Goal: Transaction & Acquisition: Purchase product/service

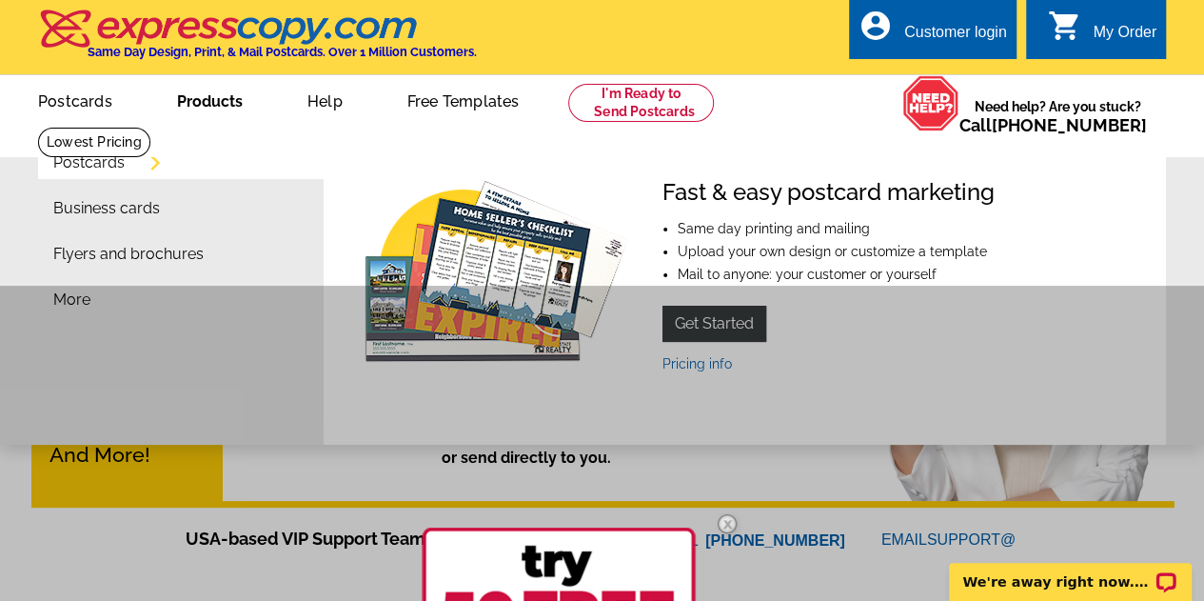
click at [227, 113] on link "Products" at bounding box center [210, 99] width 127 height 45
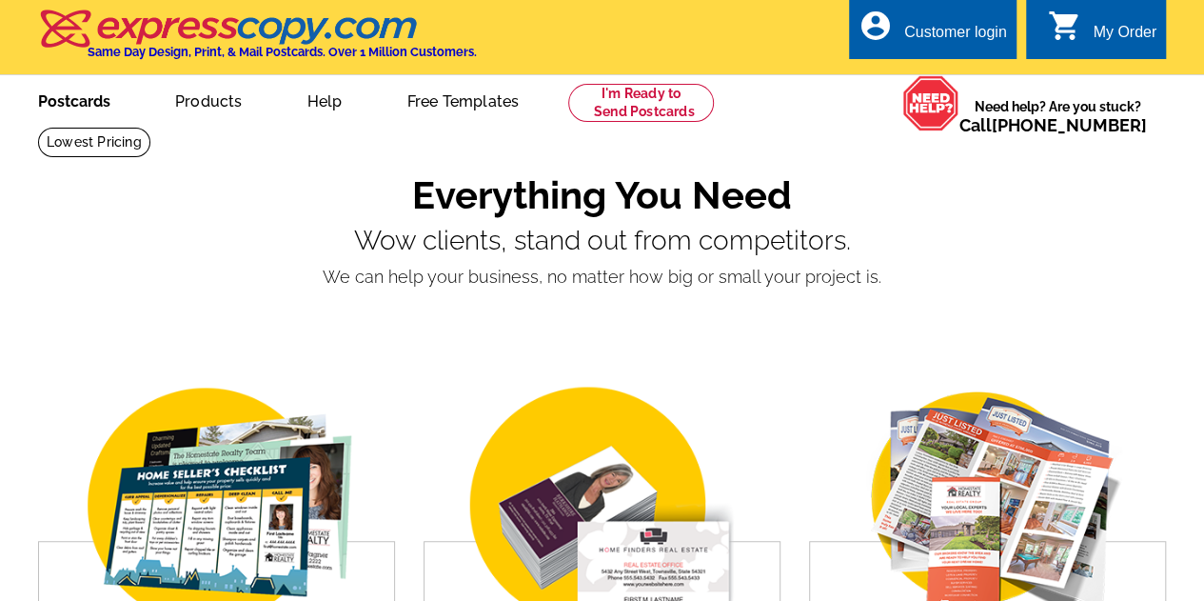
click at [84, 100] on link "Postcards" at bounding box center [74, 99] width 133 height 45
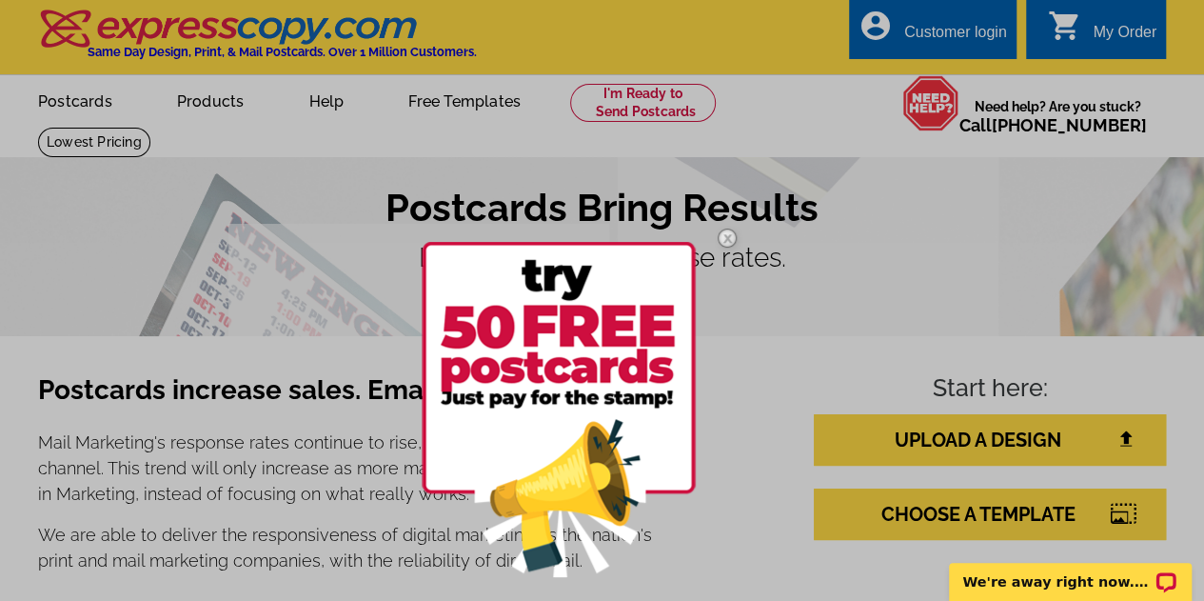
click at [727, 237] on img at bounding box center [727, 237] width 55 height 55
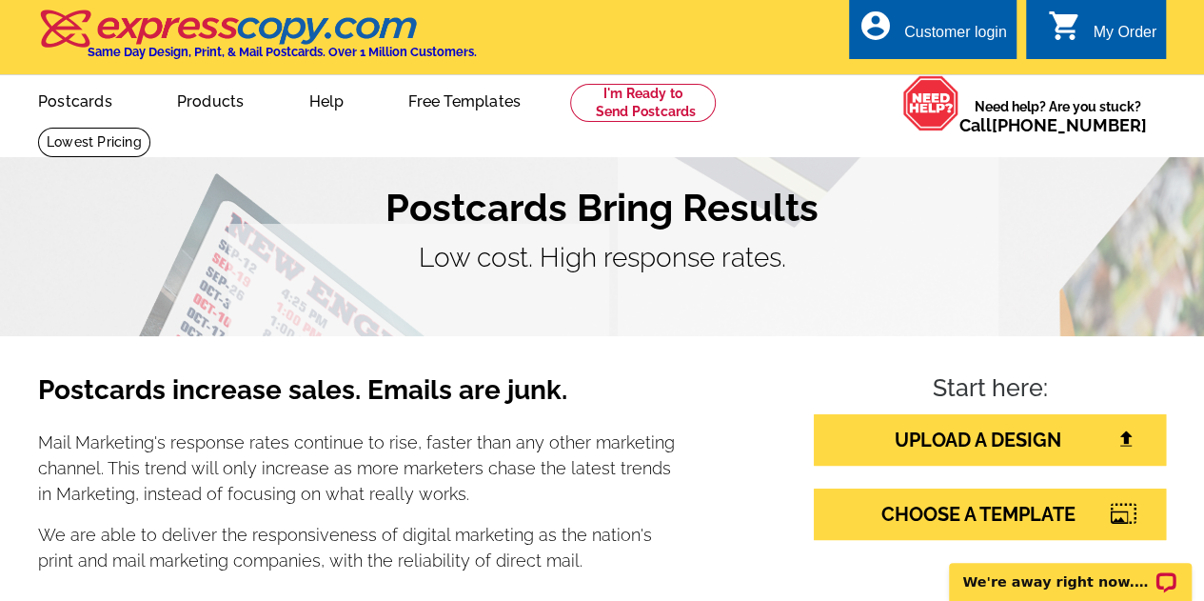
scroll to position [95, 0]
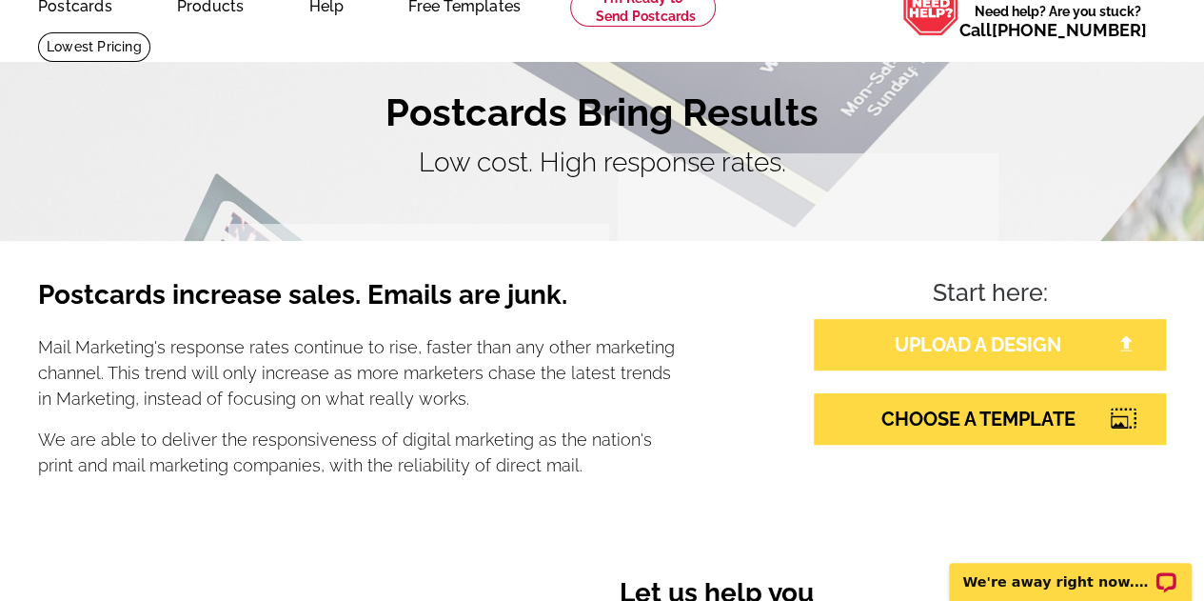
click at [913, 362] on link "UPLOAD A DESIGN" at bounding box center [990, 344] width 352 height 51
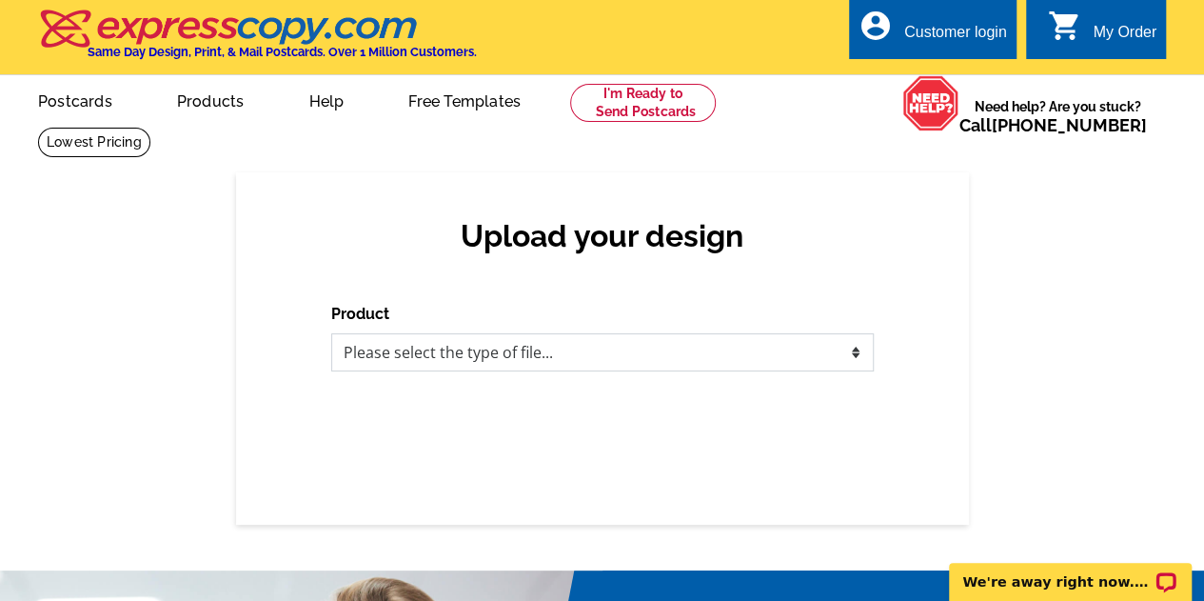
click at [608, 358] on select "Please select the type of file... Postcards Business Cards Letters and flyers G…" at bounding box center [602, 352] width 542 height 38
select select "1"
click at [331, 334] on select "Please select the type of file... Postcards Business Cards Letters and flyers G…" at bounding box center [602, 352] width 542 height 38
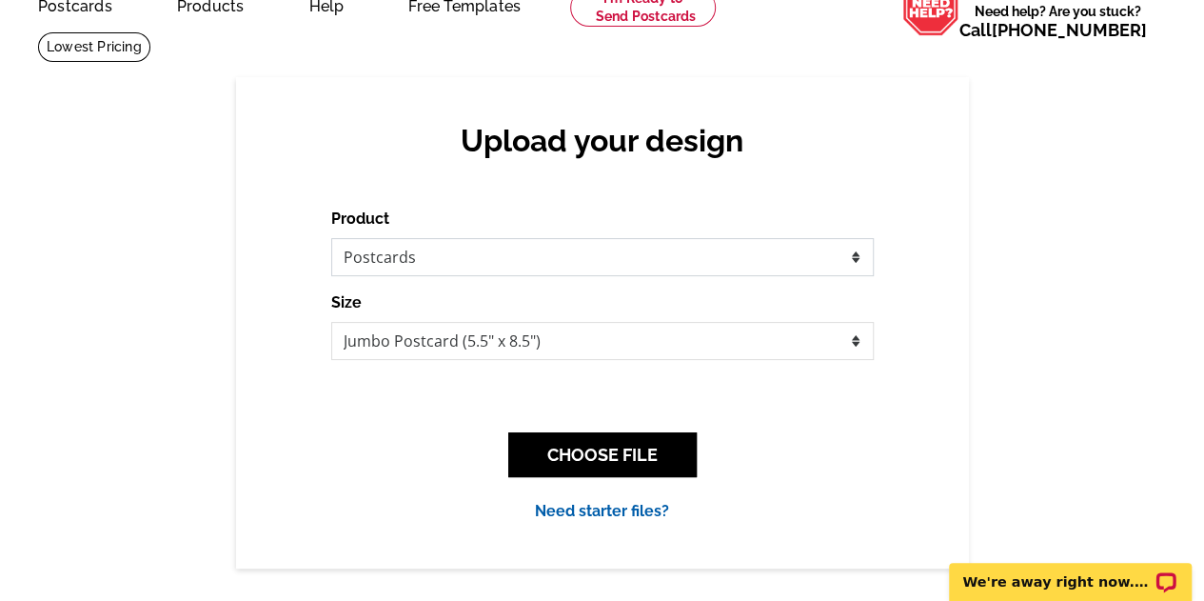
scroll to position [190, 0]
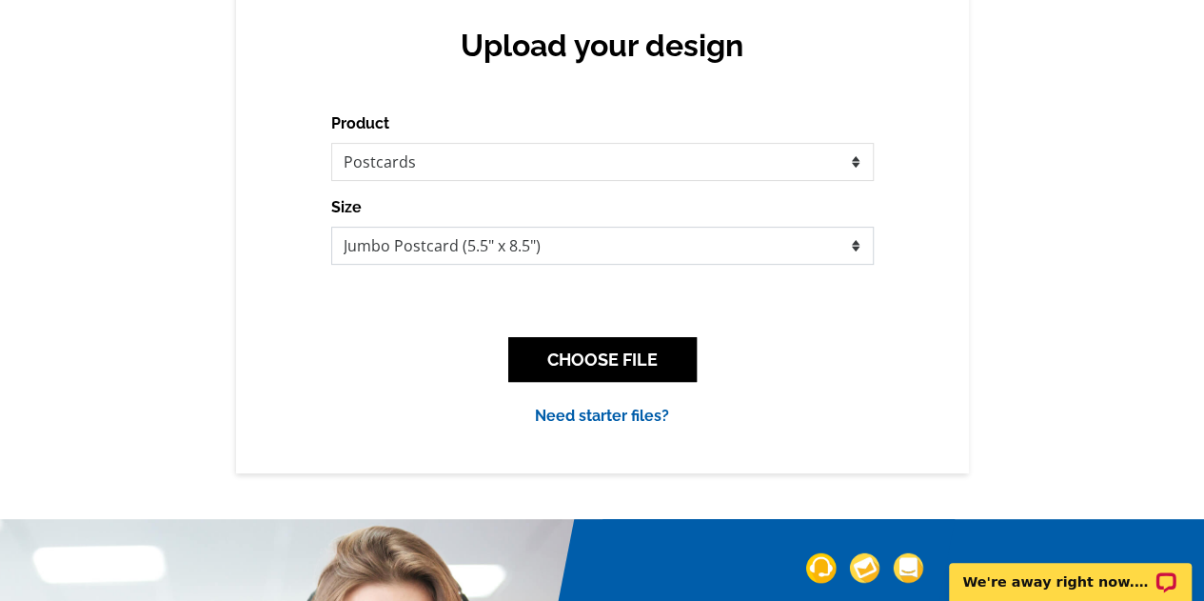
click at [600, 262] on select "Jumbo Postcard (5.5" x 8.5") Regular Postcard (4.25" x 5.6") Panoramic Postcard…" at bounding box center [602, 246] width 542 height 38
select select "1"
click at [331, 227] on select "Jumbo Postcard (5.5" x 8.5") Regular Postcard (4.25" x 5.6") Panoramic Postcard…" at bounding box center [602, 246] width 542 height 38
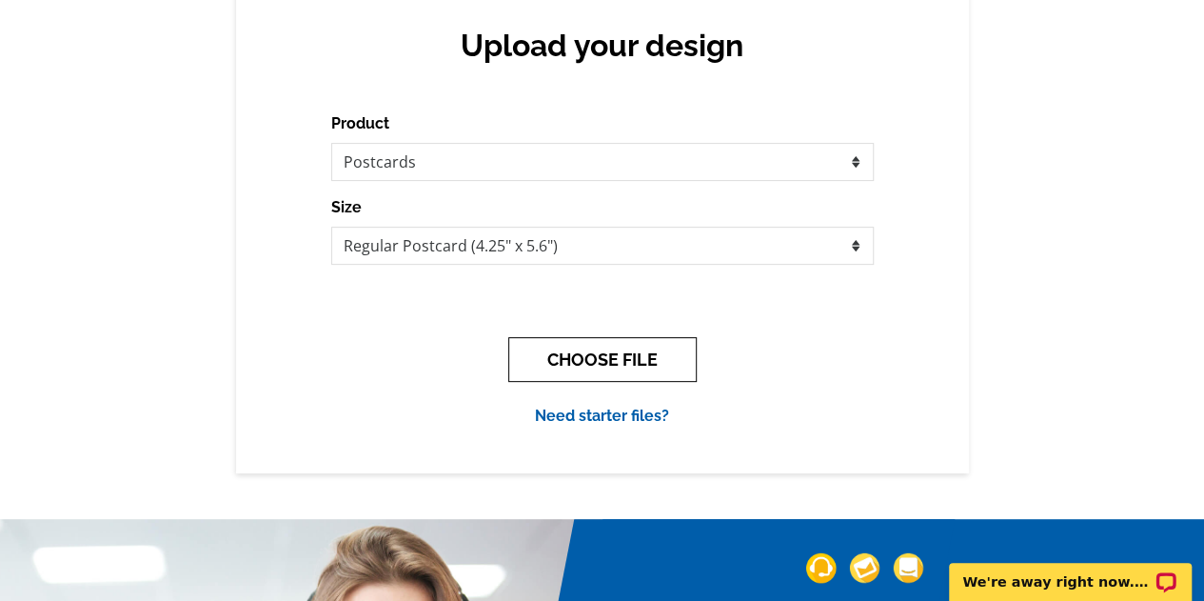
click at [605, 362] on button "CHOOSE FILE" at bounding box center [602, 359] width 188 height 45
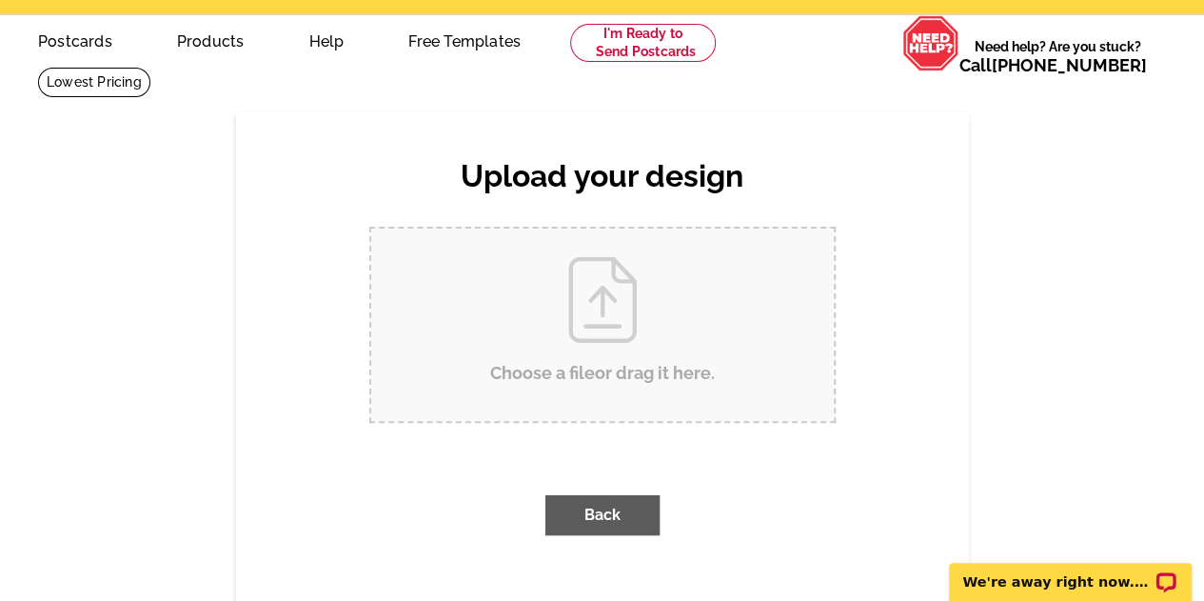
scroll to position [0, 0]
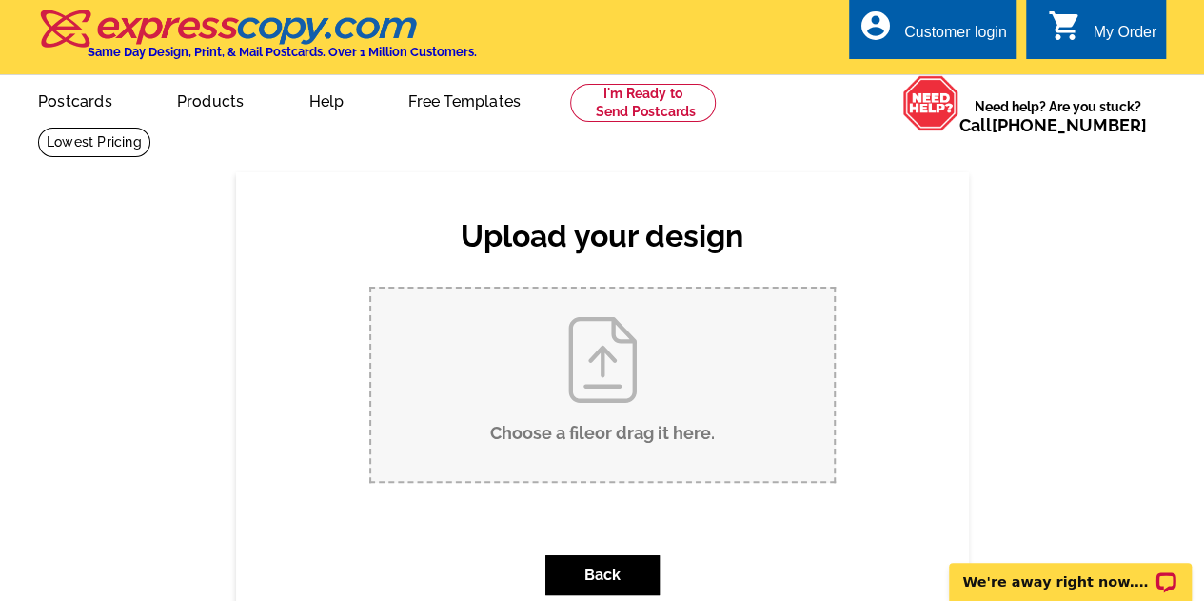
click at [605, 362] on input "Choose a file or drag it here ." at bounding box center [602, 384] width 463 height 192
type input "C:\fakepath\2024 Camper Postcard Front.pdf"
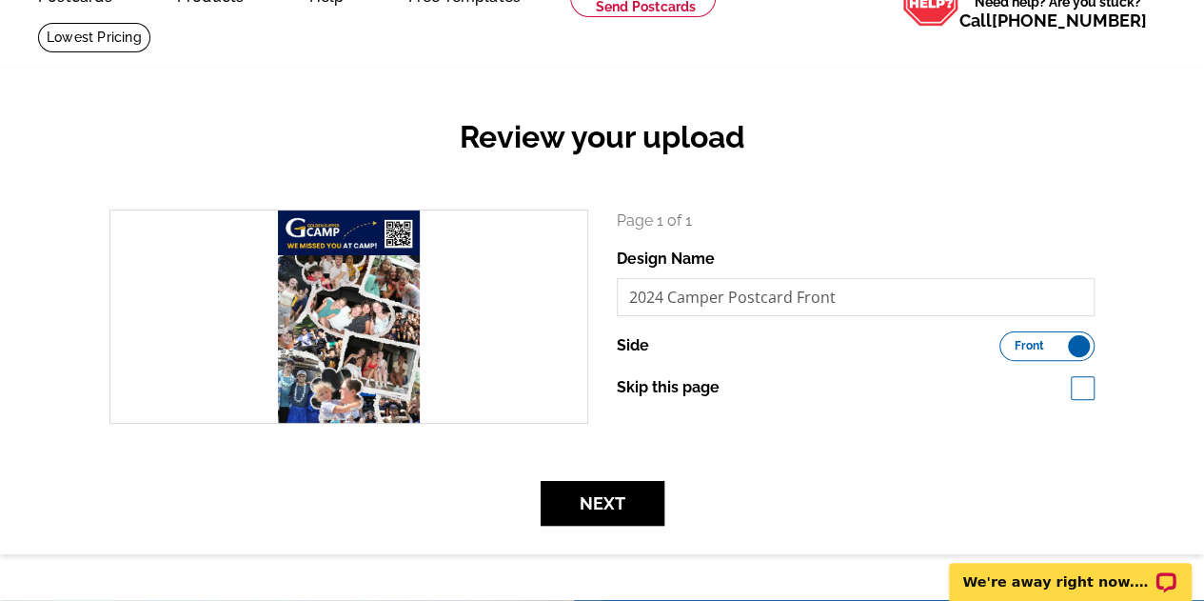
scroll to position [190, 0]
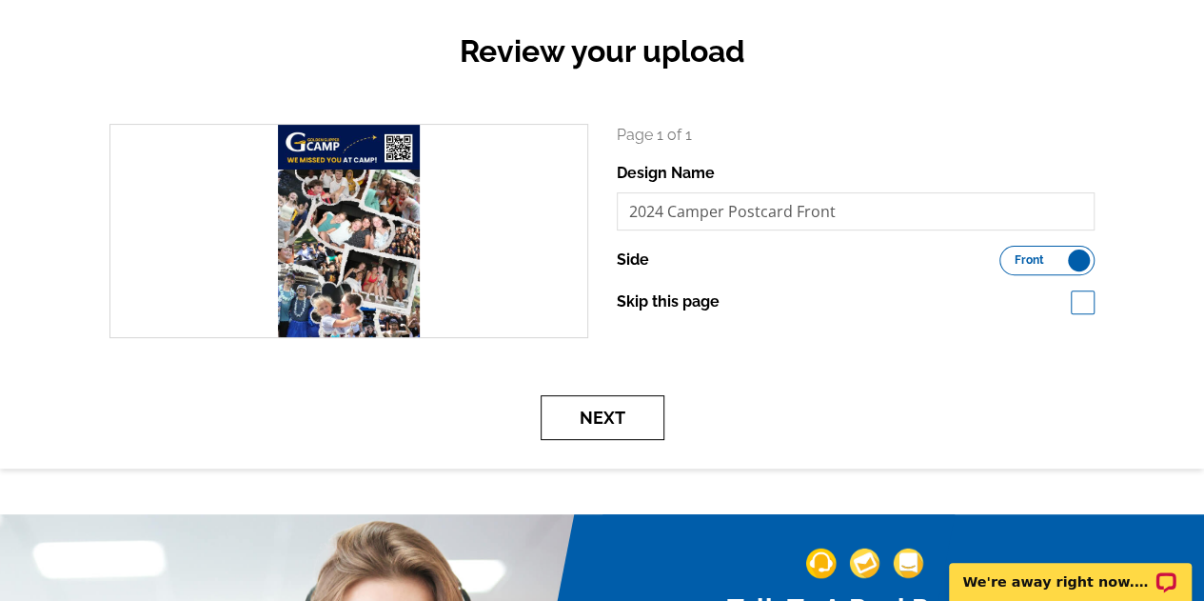
click at [605, 416] on button "Next" at bounding box center [603, 417] width 124 height 45
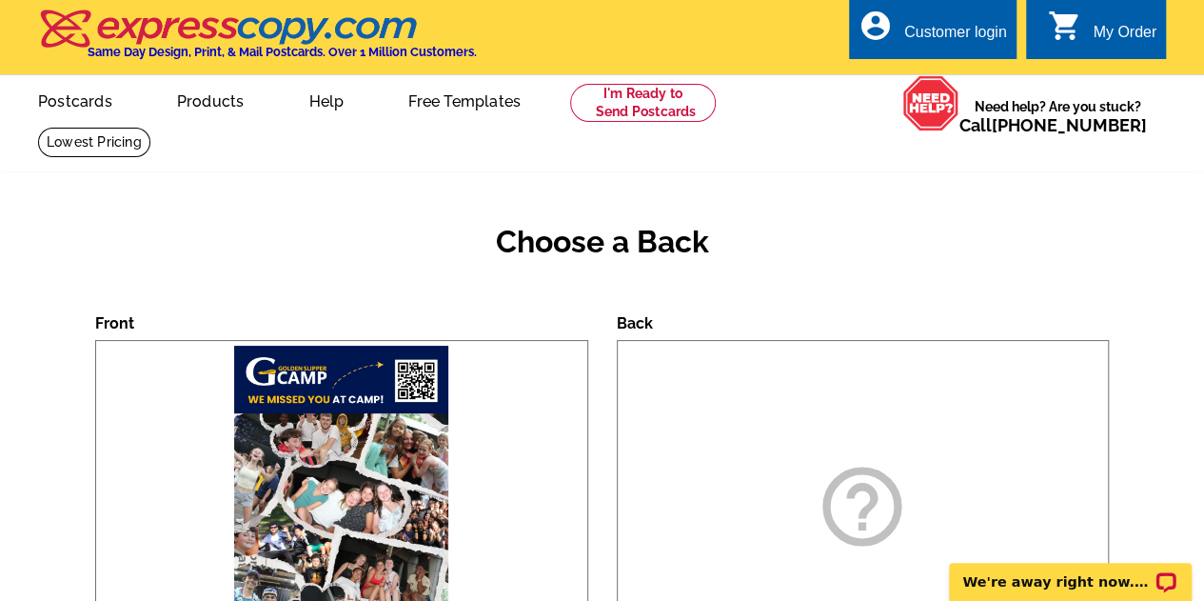
scroll to position [190, 0]
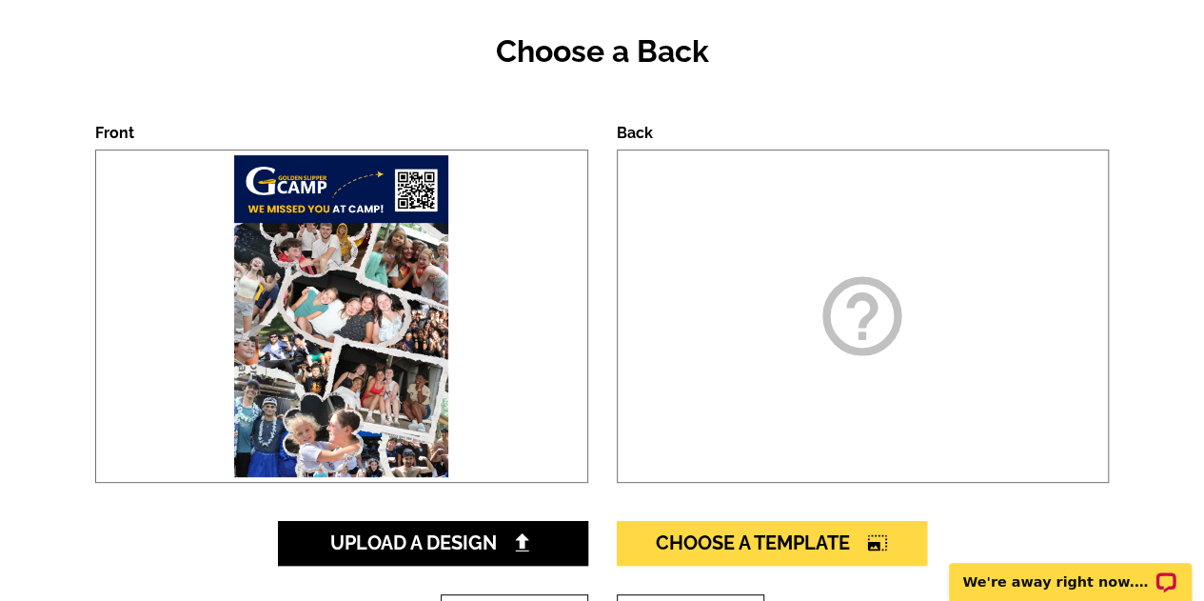
click at [845, 339] on icon "help_outline" at bounding box center [862, 315] width 95 height 95
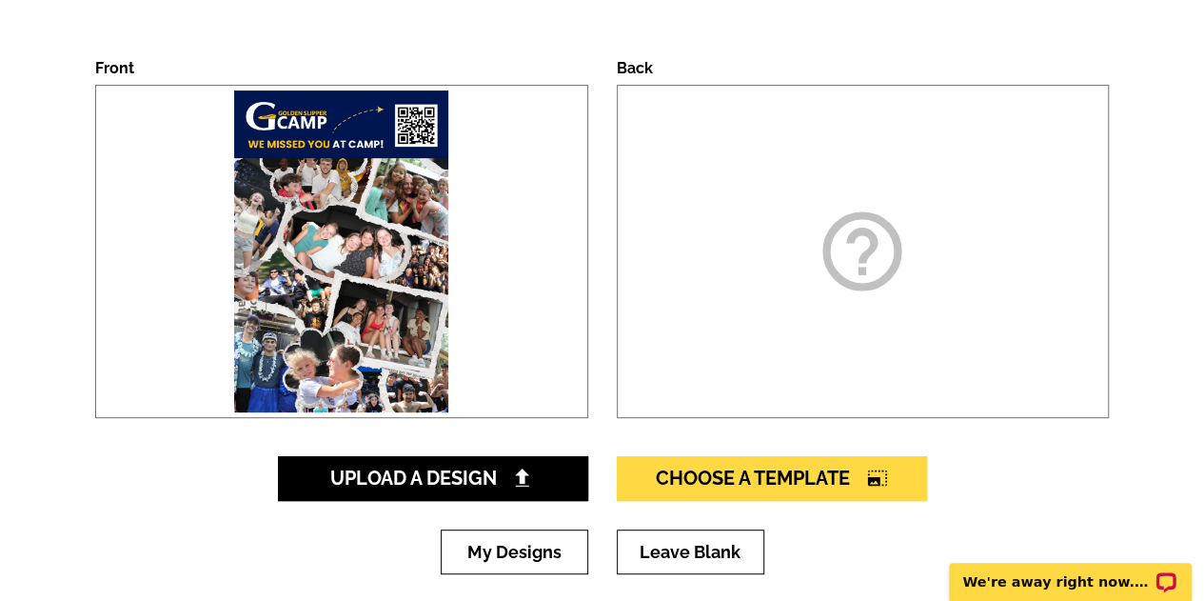
scroll to position [286, 0]
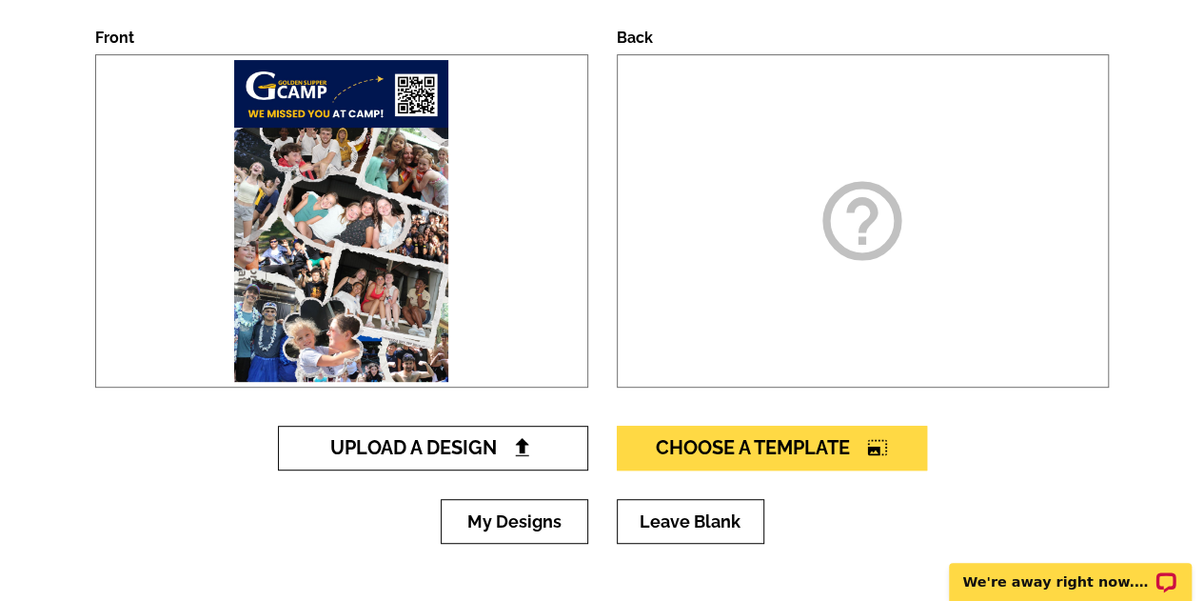
click at [333, 448] on span "Upload A Design" at bounding box center [432, 447] width 205 height 23
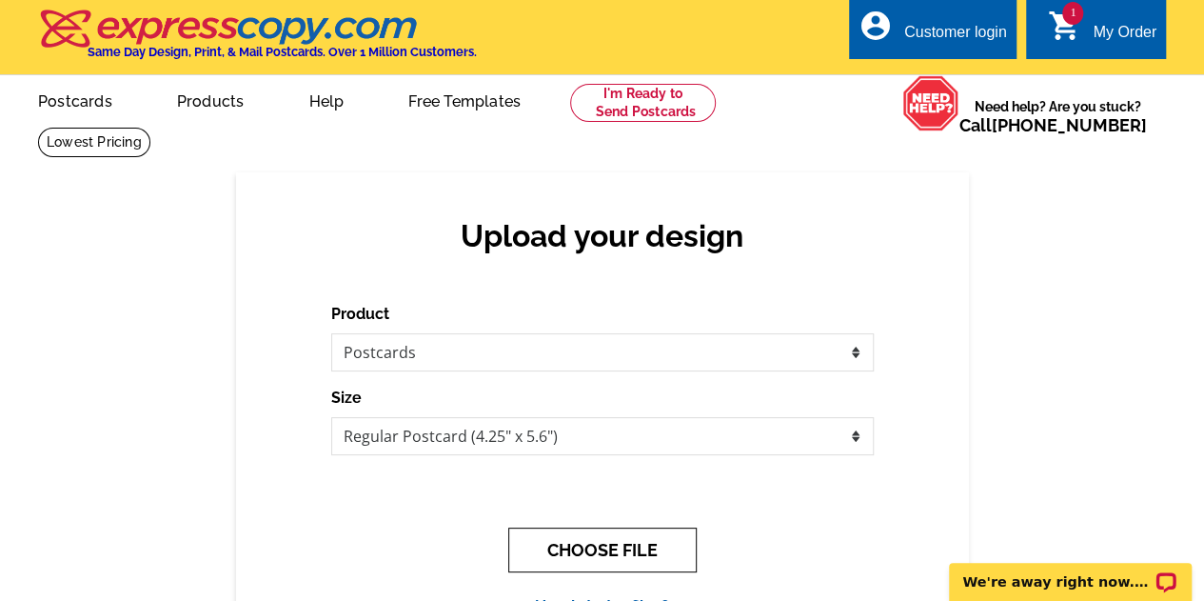
click at [568, 547] on button "CHOOSE FILE" at bounding box center [602, 549] width 188 height 45
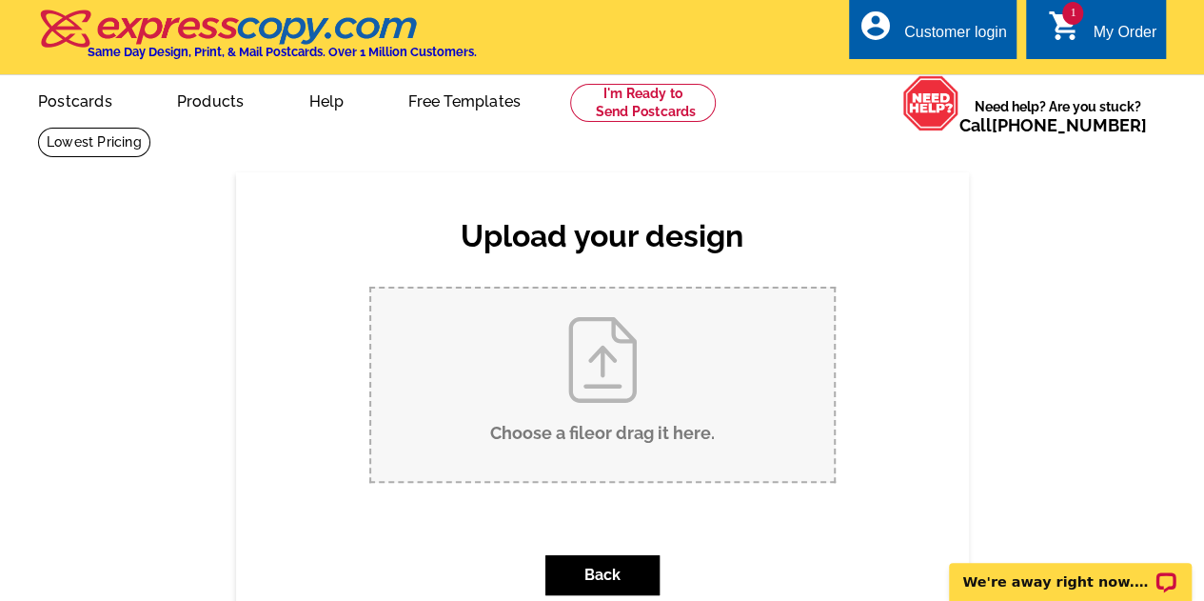
click at [551, 375] on input "Choose a file or drag it here ." at bounding box center [602, 384] width 463 height 192
type input "C:\fakepath\2024 Camper Postcard Back.pdf"
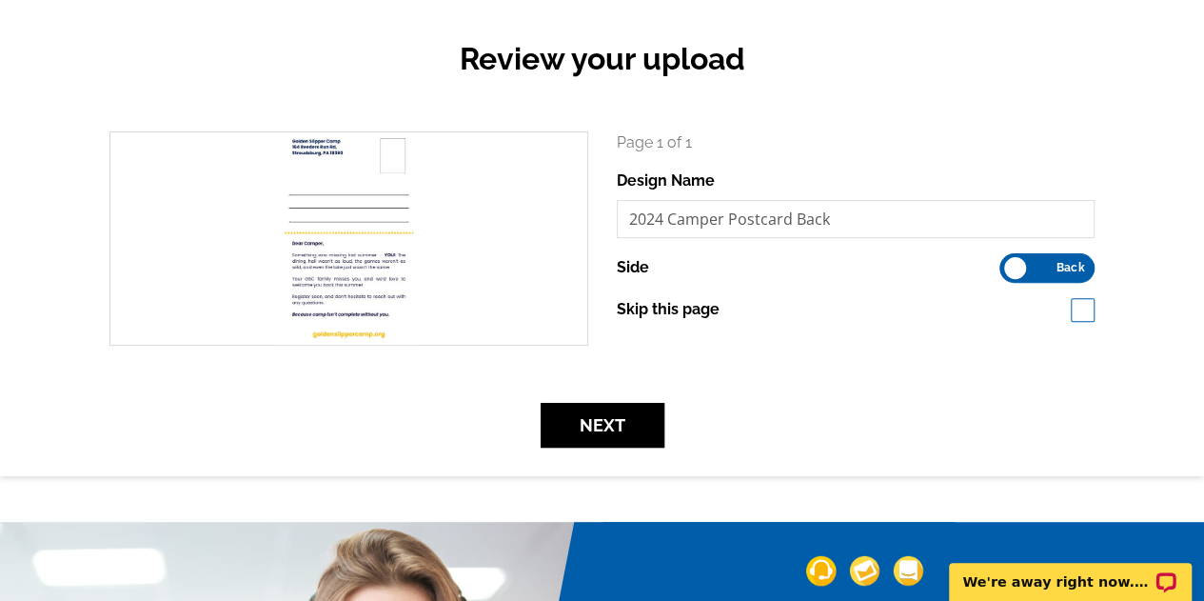
scroll to position [190, 0]
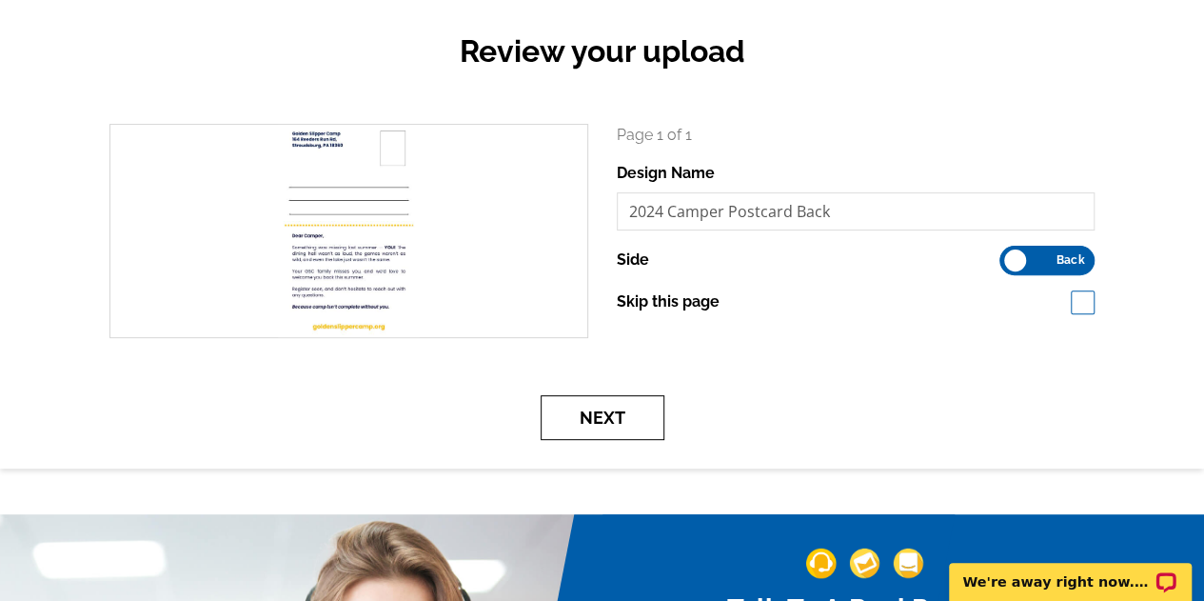
click at [643, 414] on button "Next" at bounding box center [603, 417] width 124 height 45
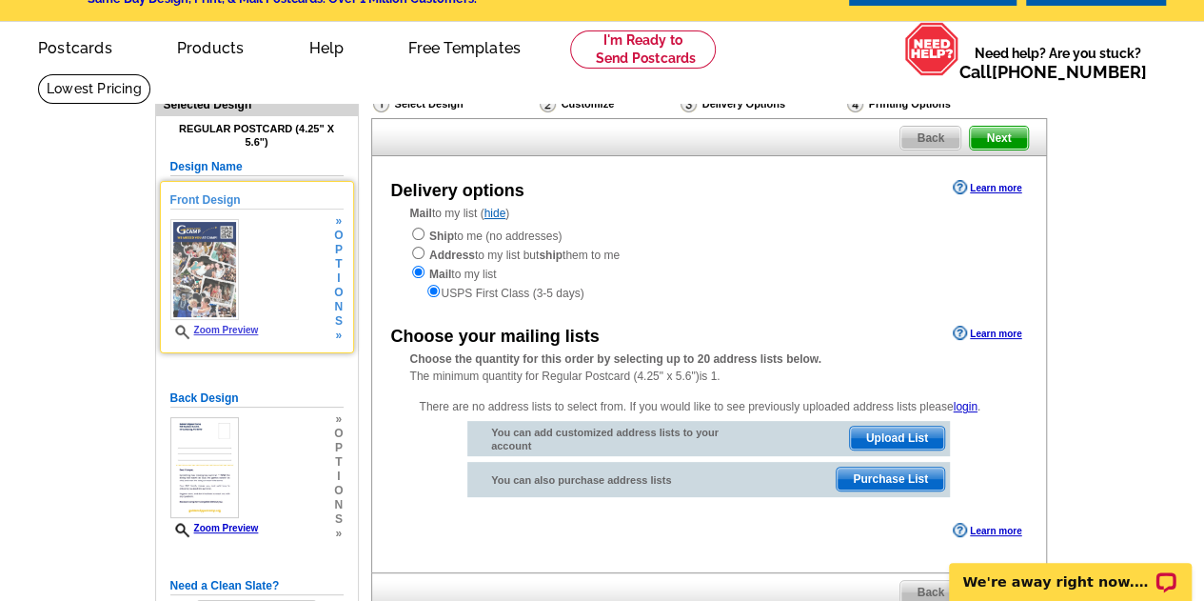
scroll to position [95, 0]
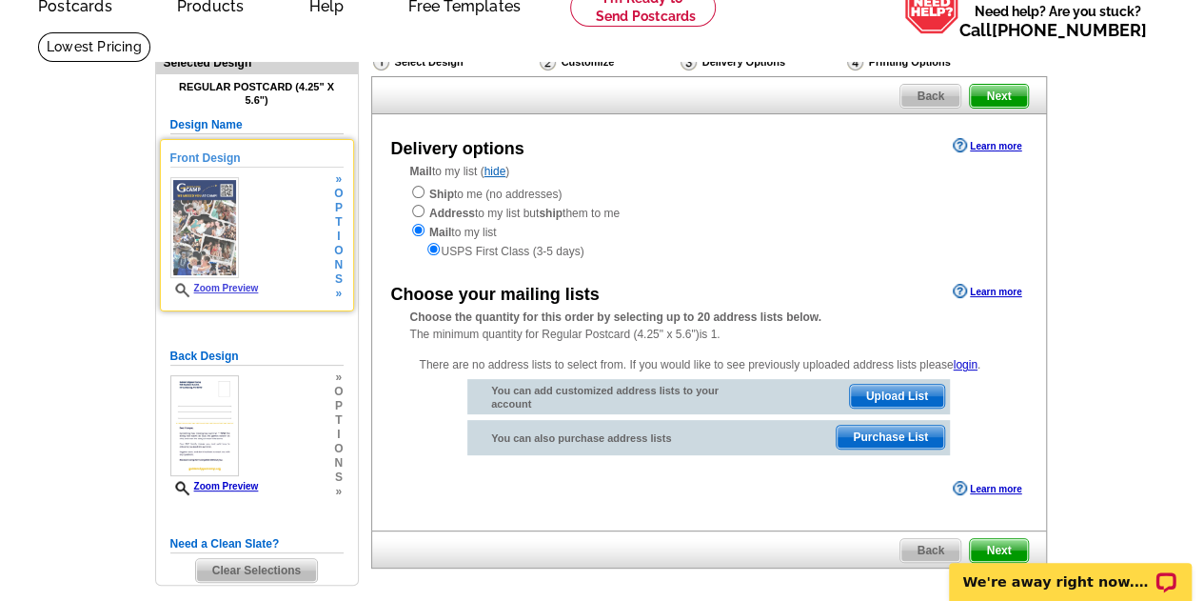
click at [230, 285] on link "Zoom Preview" at bounding box center [214, 288] width 89 height 10
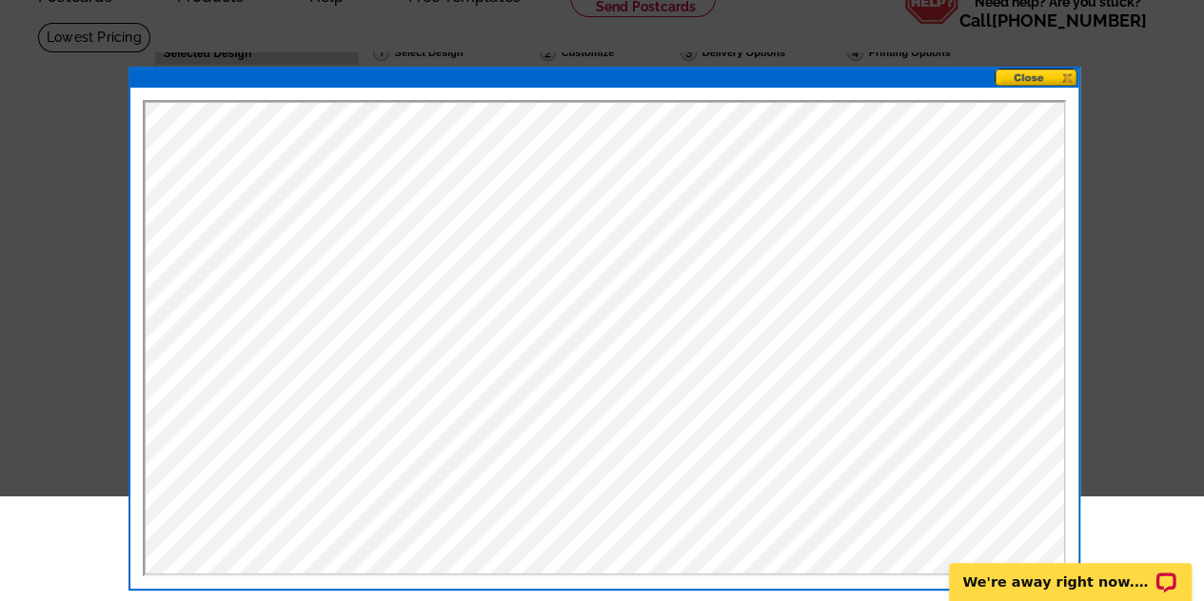
scroll to position [0, 0]
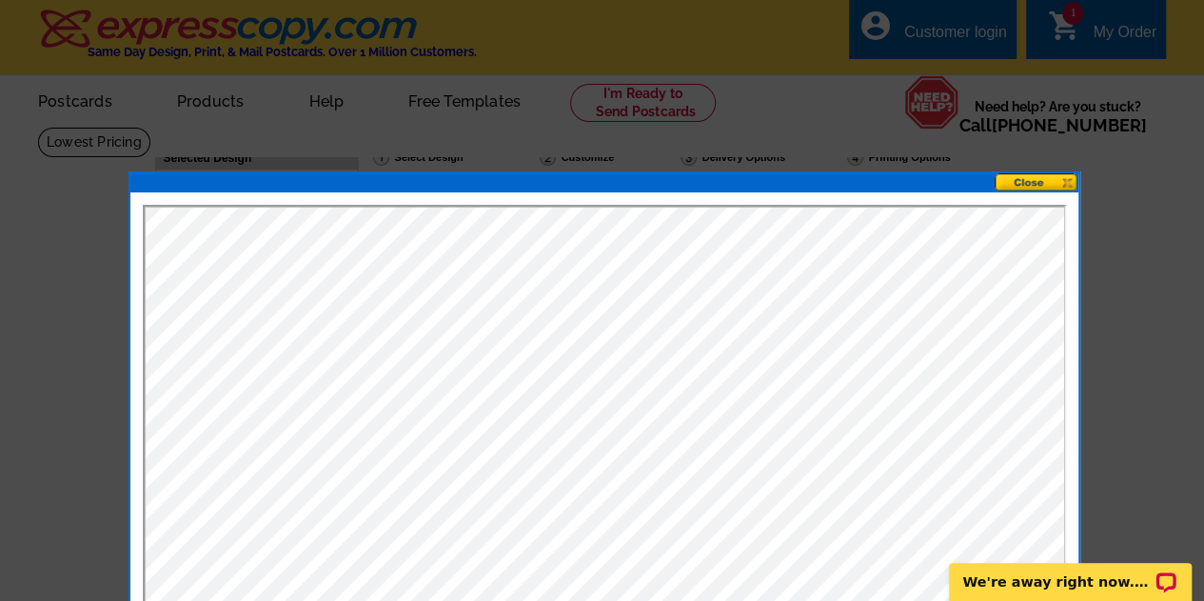
click at [1066, 182] on button at bounding box center [1037, 182] width 84 height 18
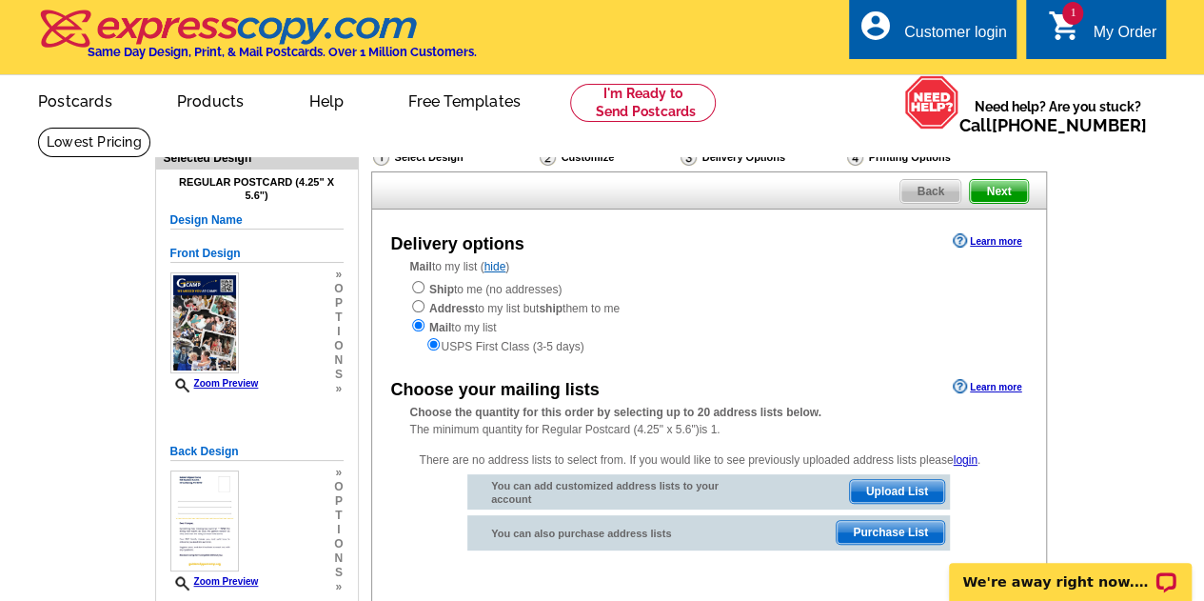
scroll to position [95, 0]
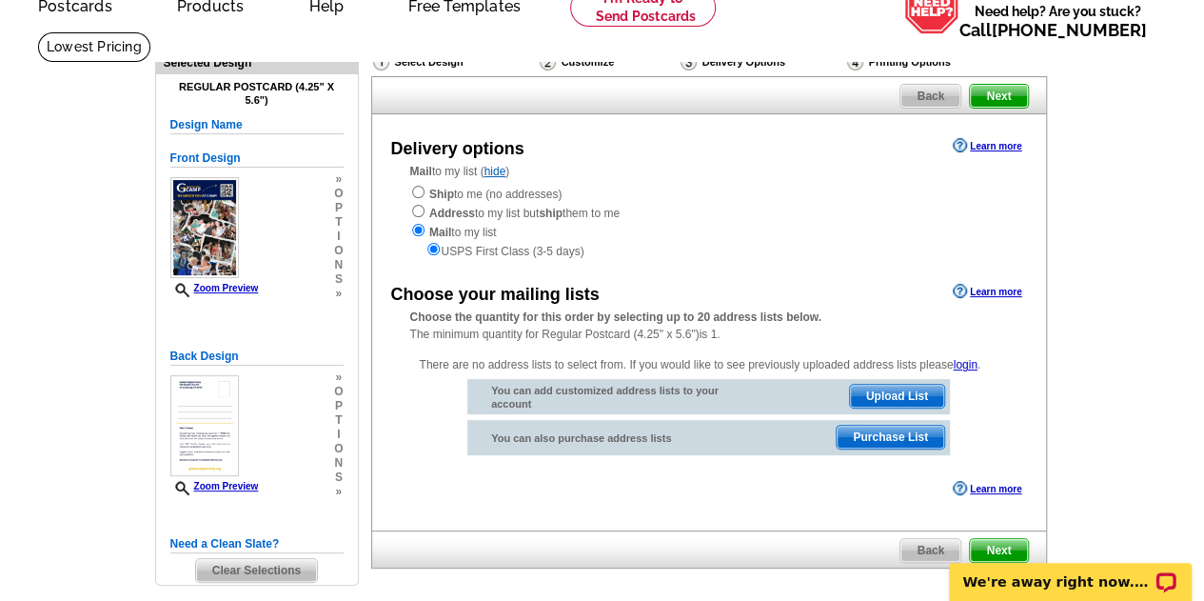
click at [897, 399] on span "Upload List" at bounding box center [897, 395] width 94 height 23
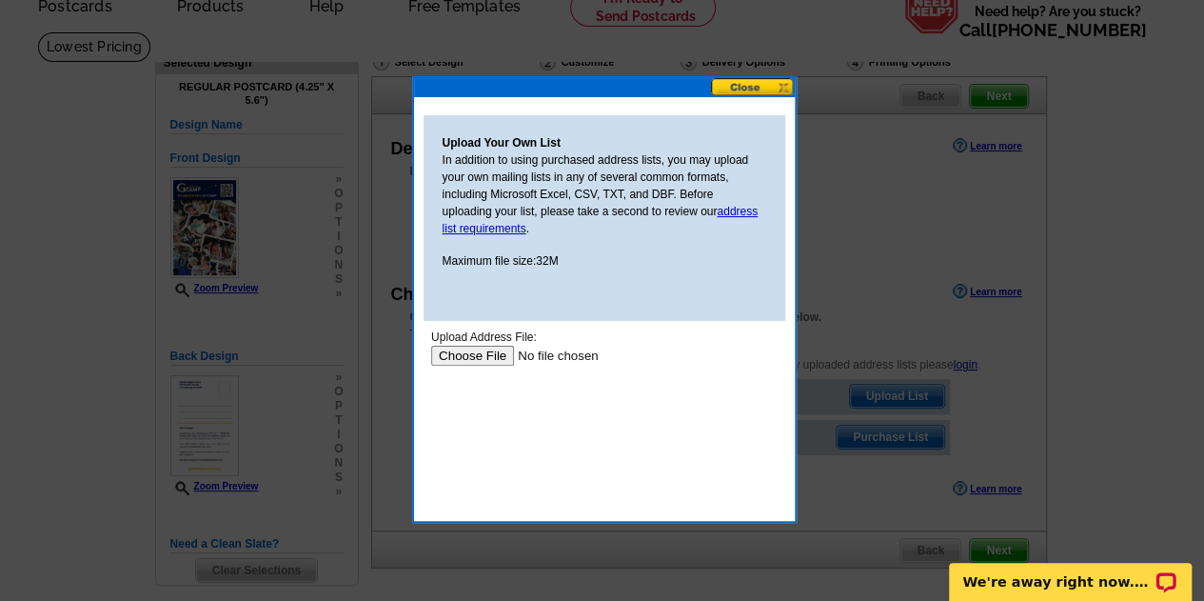
scroll to position [0, 0]
click at [463, 358] on input "file" at bounding box center [550, 355] width 241 height 20
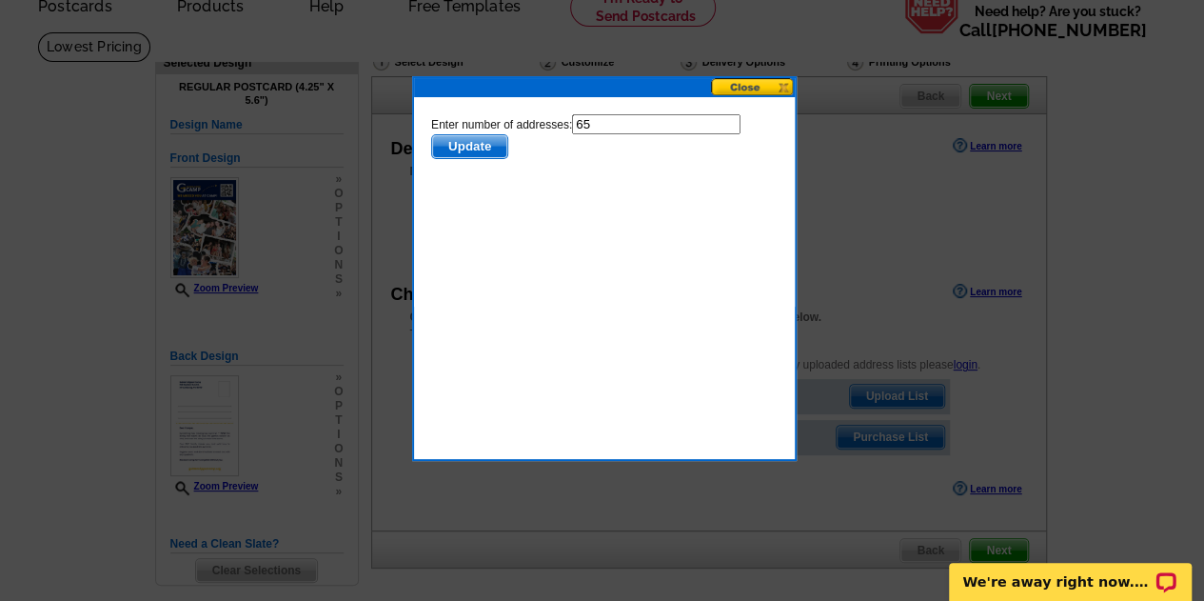
click at [455, 148] on span "Update" at bounding box center [468, 146] width 75 height 23
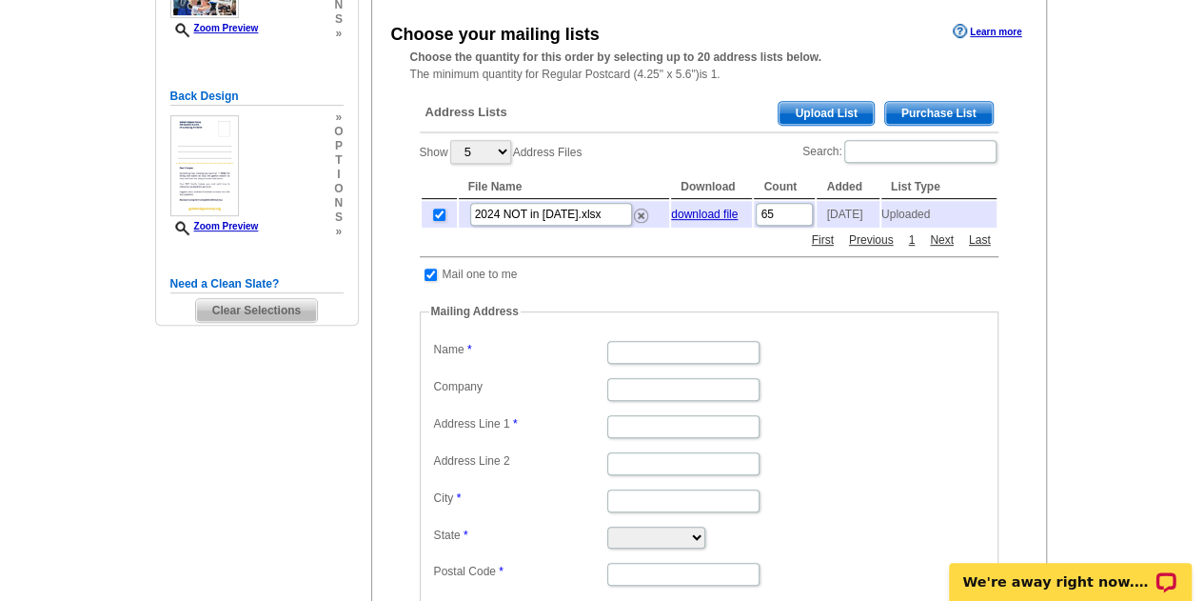
scroll to position [381, 0]
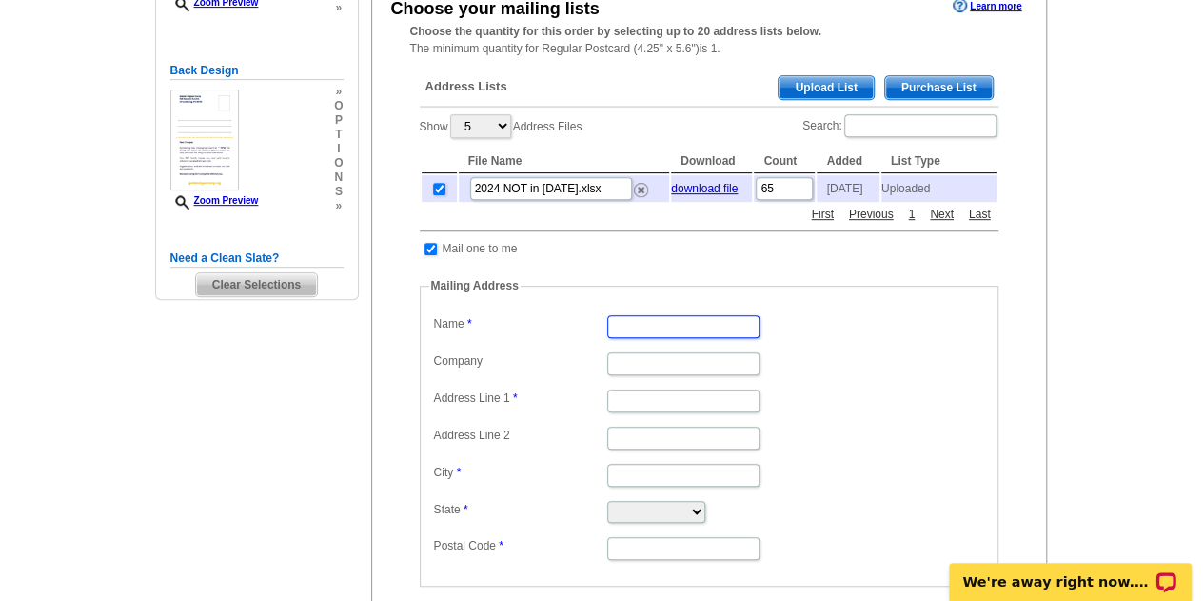
click at [635, 326] on input "Name" at bounding box center [683, 326] width 152 height 23
type input "[PERSON_NAME]"
type input "[STREET_ADDRESS][PERSON_NAME]"
type input "[GEOGRAPHIC_DATA][PERSON_NAME]"
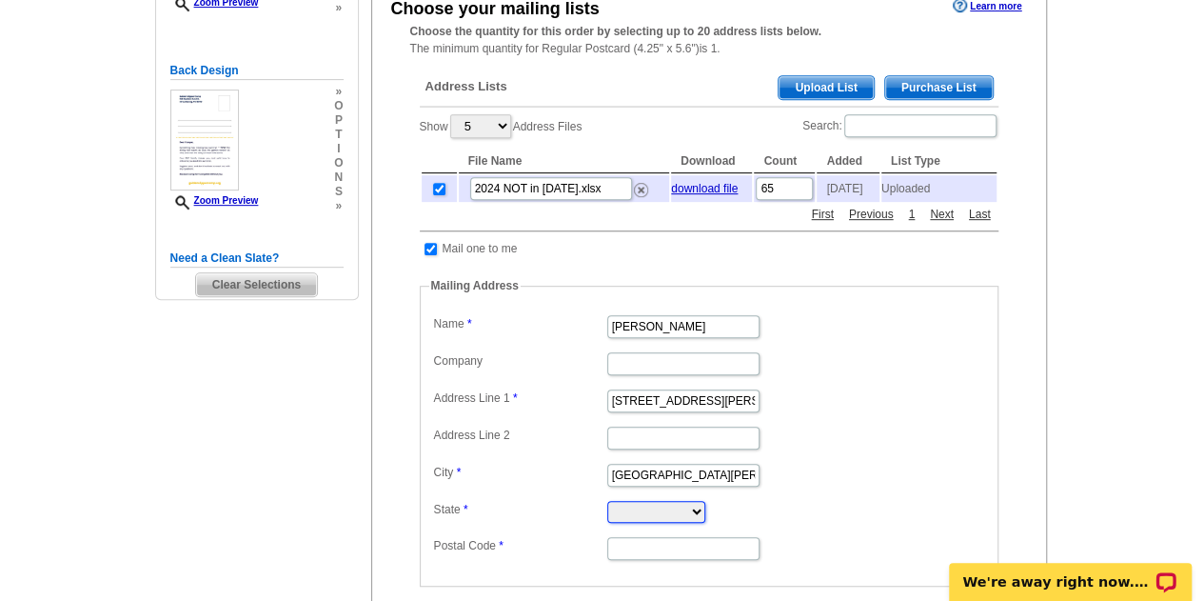
select select "PA"
type input "19380"
click at [672, 328] on input "[PERSON_NAME]" at bounding box center [683, 326] width 152 height 23
click at [672, 328] on input "Jennifer Beth Scarlata" at bounding box center [683, 326] width 152 height 23
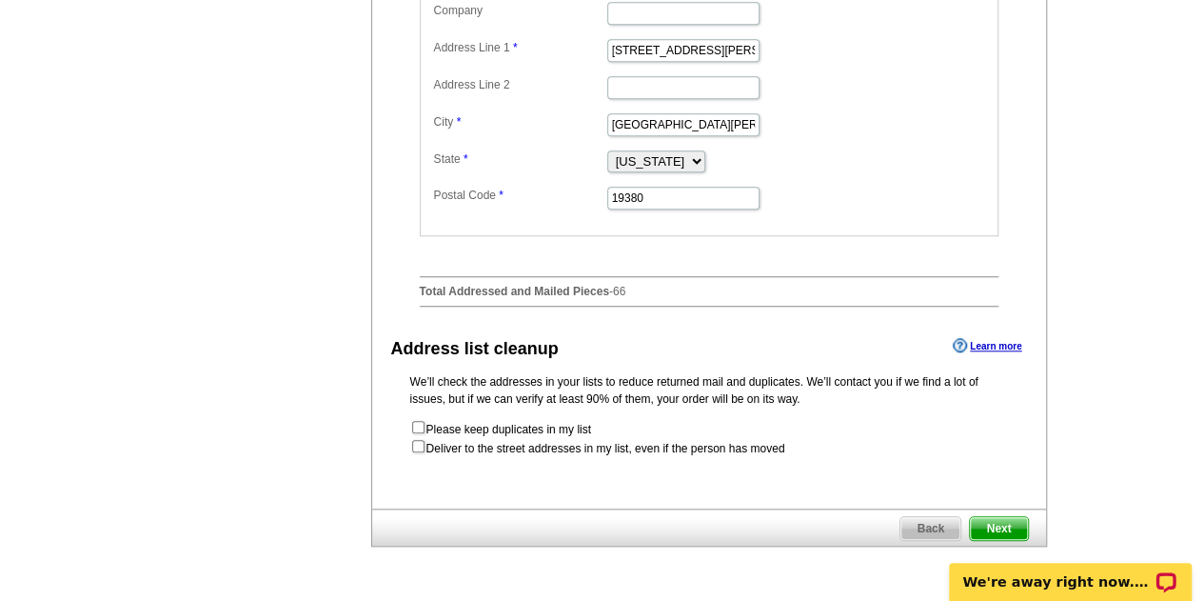
scroll to position [761, 0]
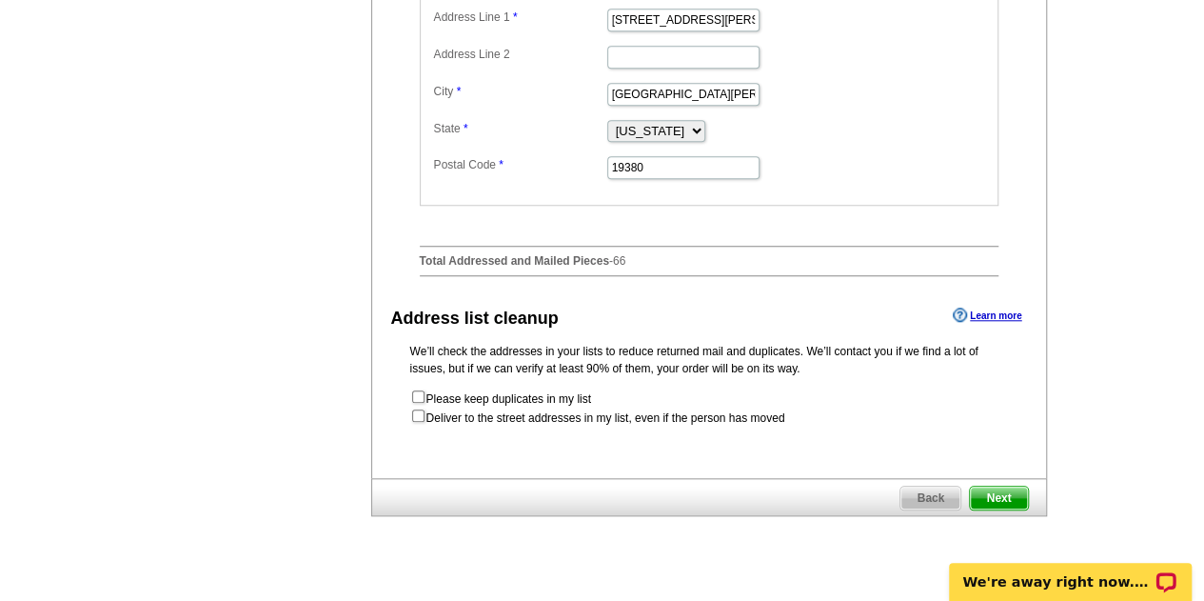
type input "Jennifer Scarlata"
click at [984, 495] on span "Next" at bounding box center [998, 497] width 57 height 23
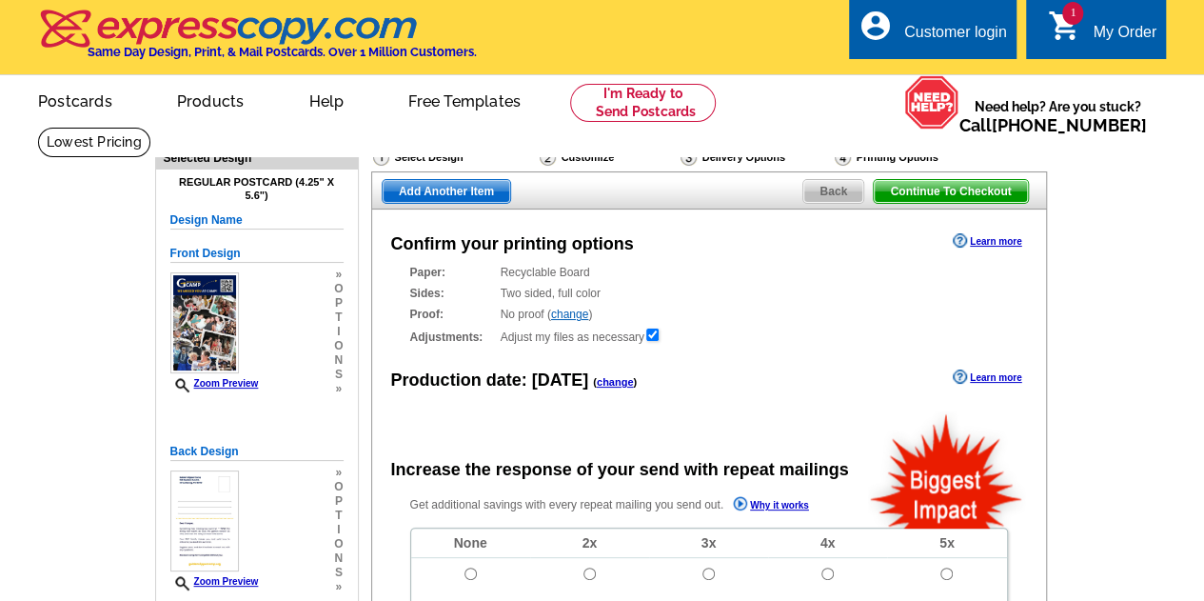
radio input "false"
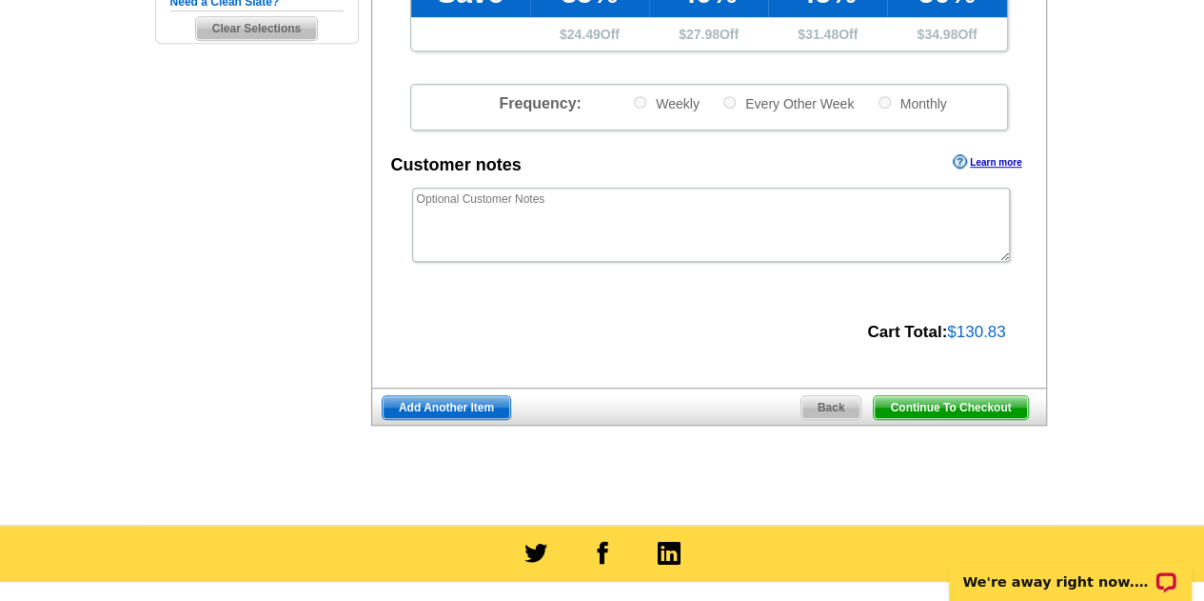
scroll to position [666, 0]
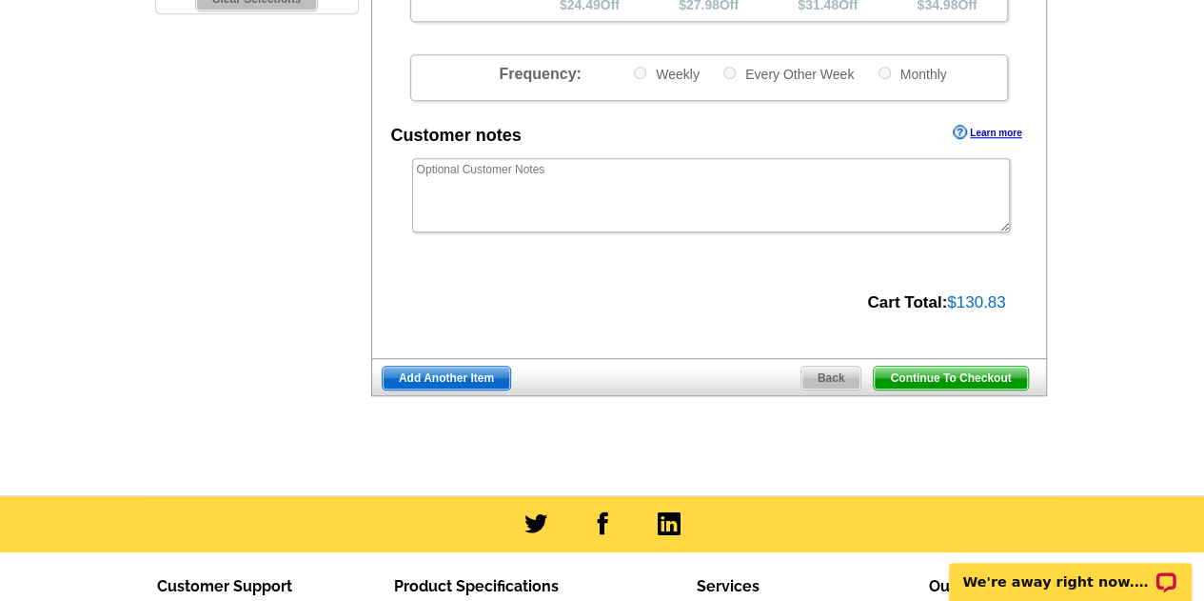
click at [952, 376] on span "Continue To Checkout" at bounding box center [950, 377] width 153 height 23
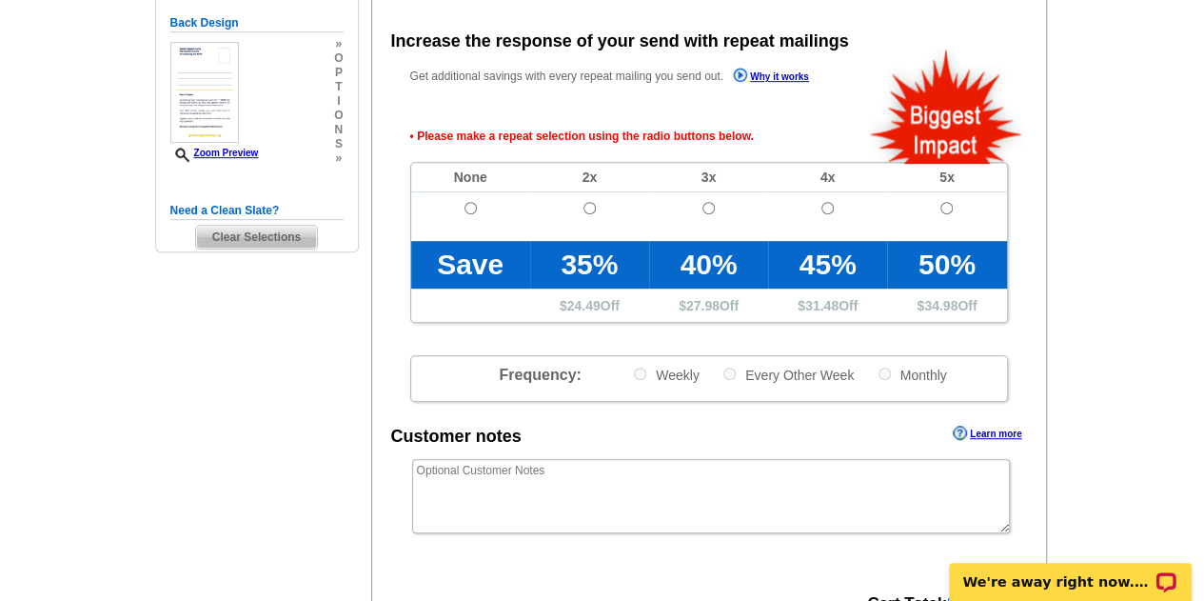
scroll to position [426, 0]
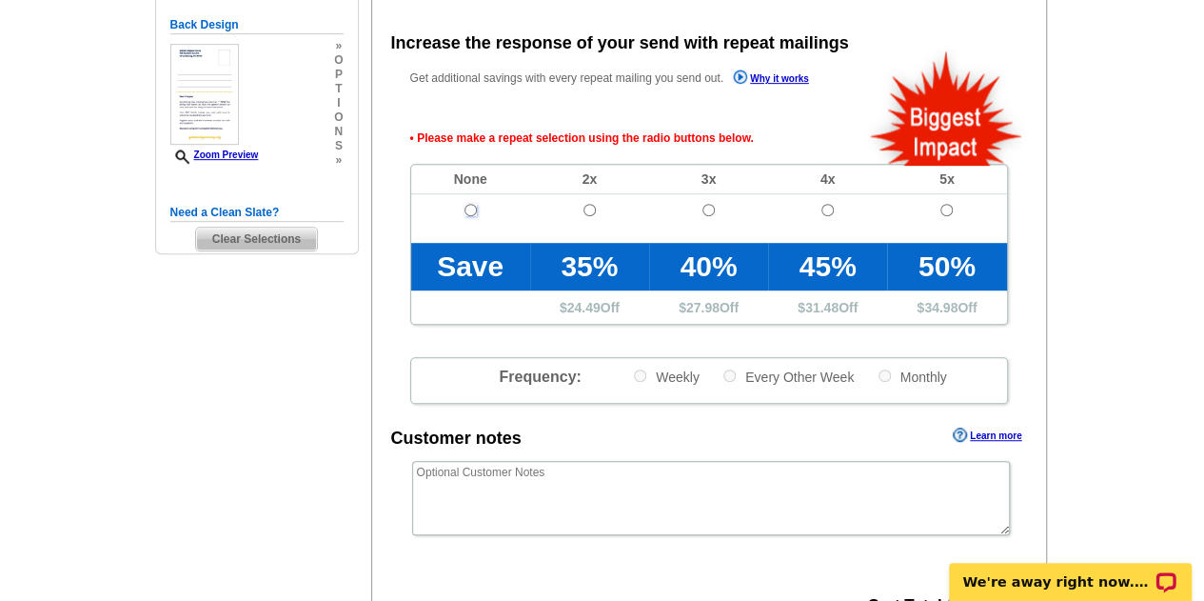
click at [467, 208] on input "radio" at bounding box center [470, 210] width 12 height 12
radio input "true"
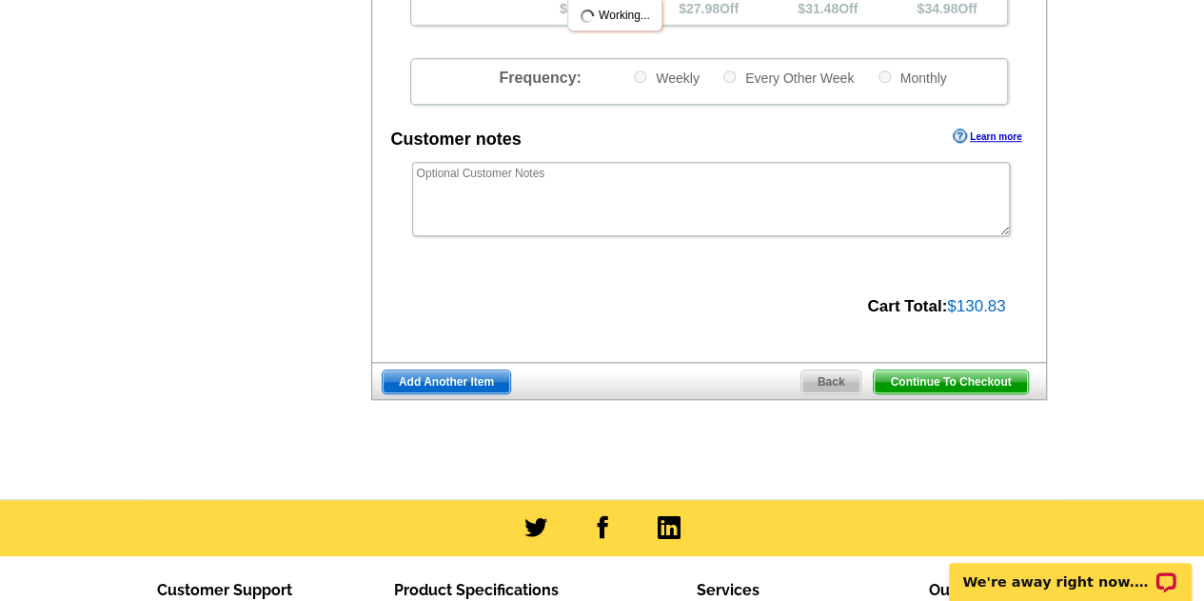
scroll to position [902, 0]
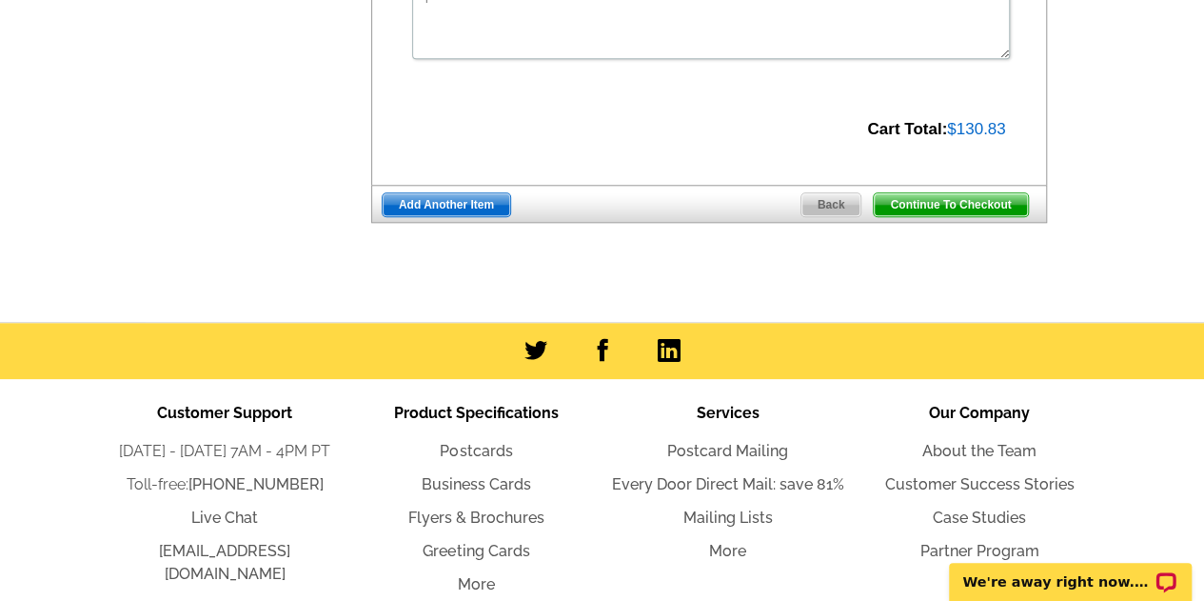
click at [936, 207] on span "Continue To Checkout" at bounding box center [950, 204] width 153 height 23
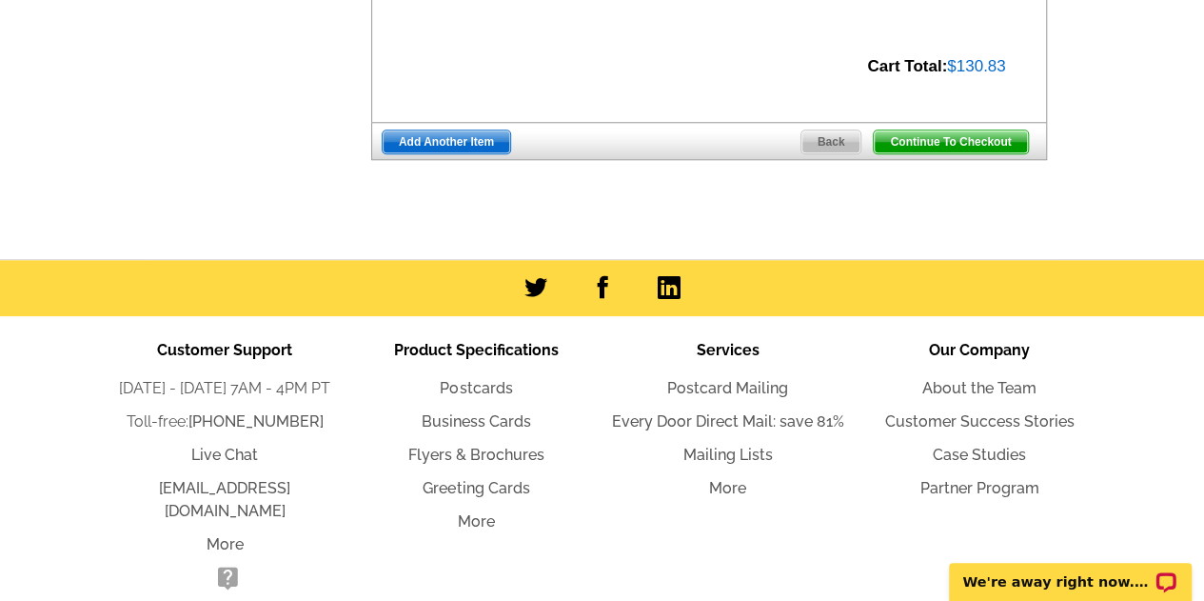
scroll to position [839, 0]
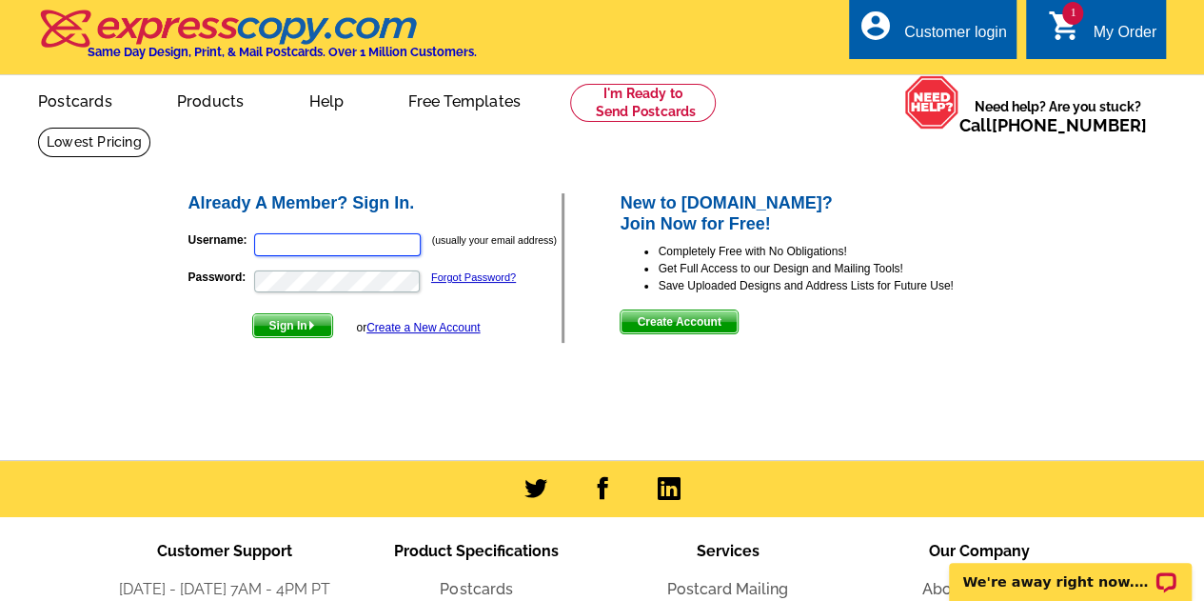
click at [294, 249] on input "Username:" at bounding box center [337, 244] width 167 height 23
type input "[EMAIL_ADDRESS][DOMAIN_NAME]"
click at [1117, 32] on div "My Order" at bounding box center [1125, 37] width 64 height 27
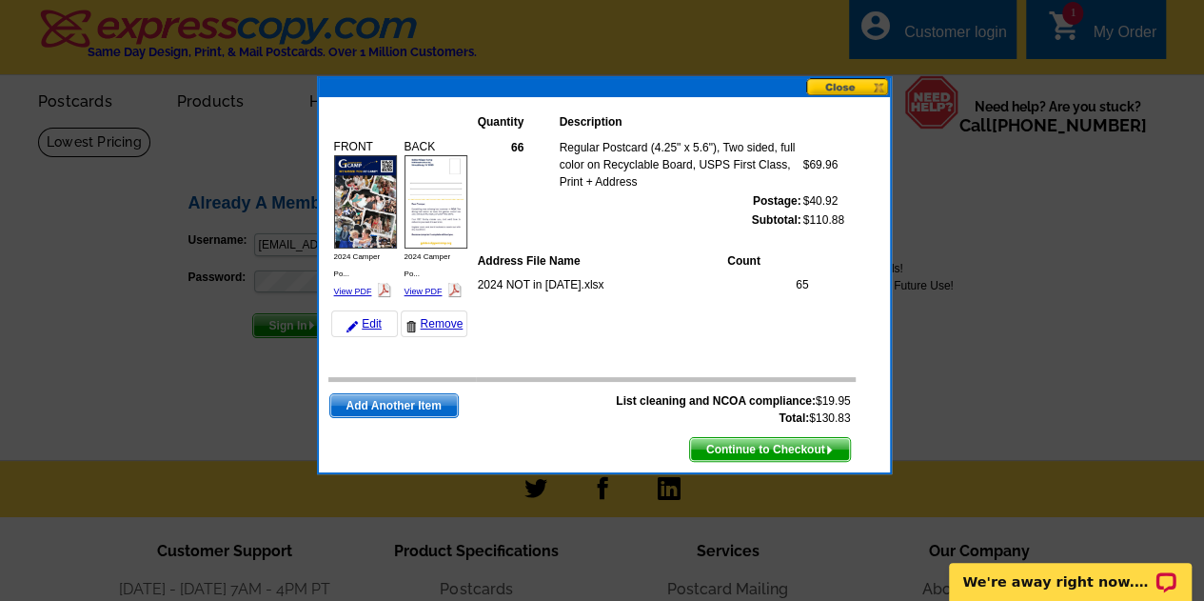
click at [827, 445] on img at bounding box center [829, 449] width 9 height 9
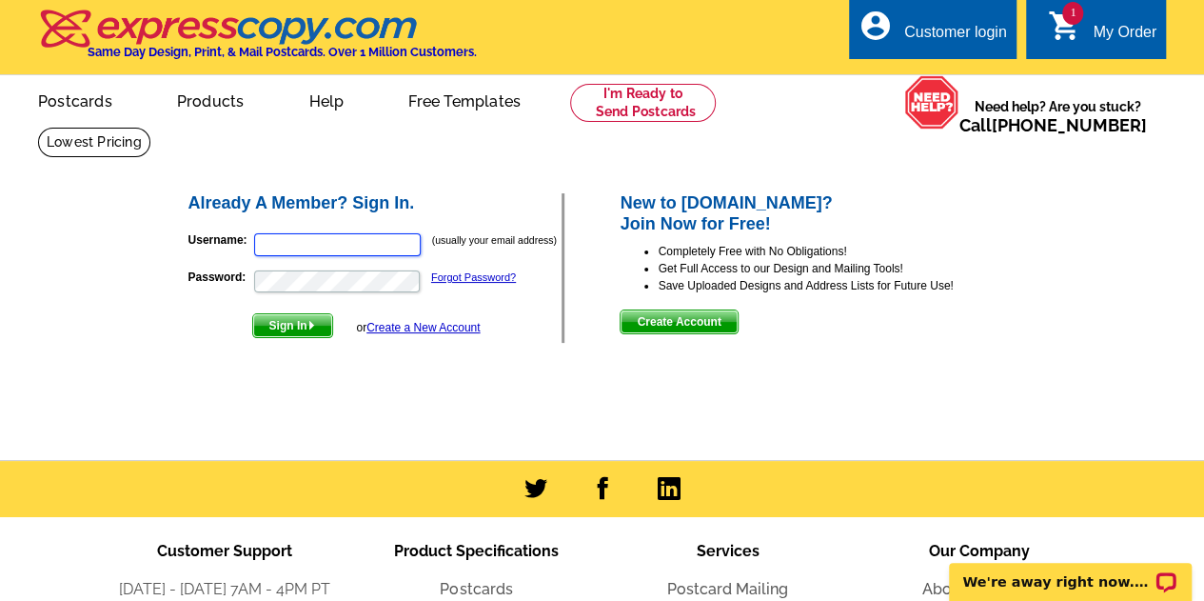
click at [356, 241] on input "Username:" at bounding box center [337, 244] width 167 height 23
type input "[EMAIL_ADDRESS][DOMAIN_NAME]"
click at [314, 326] on img "submit" at bounding box center [311, 325] width 9 height 9
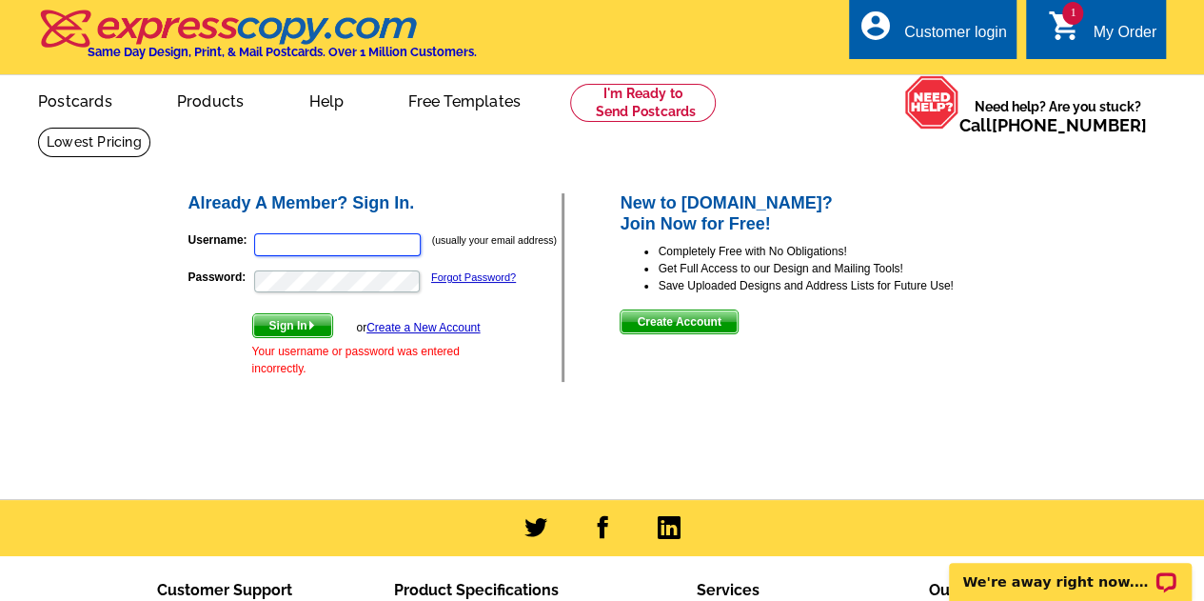
click at [304, 241] on input "Username:" at bounding box center [337, 244] width 167 height 23
type input "[EMAIL_ADDRESS][DOMAIN_NAME]"
click at [456, 281] on link "Forgot Password?" at bounding box center [473, 276] width 85 height 11
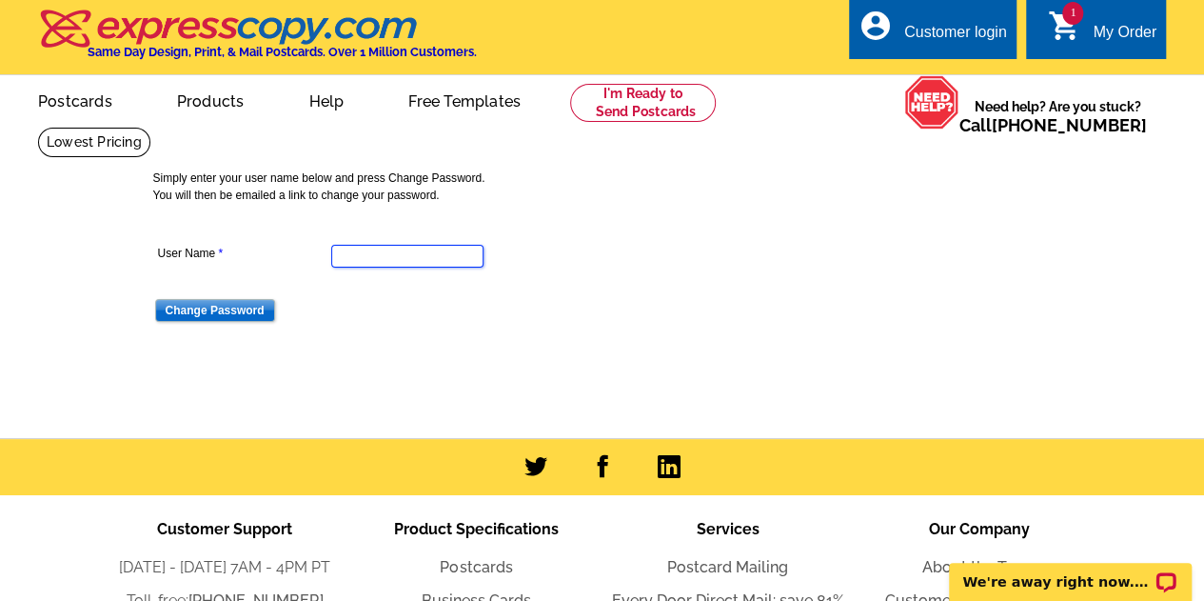
click at [381, 257] on input "User Name" at bounding box center [407, 256] width 152 height 23
type input "jennscar@hotmail.com"
click at [223, 313] on input "Change Password" at bounding box center [215, 310] width 120 height 23
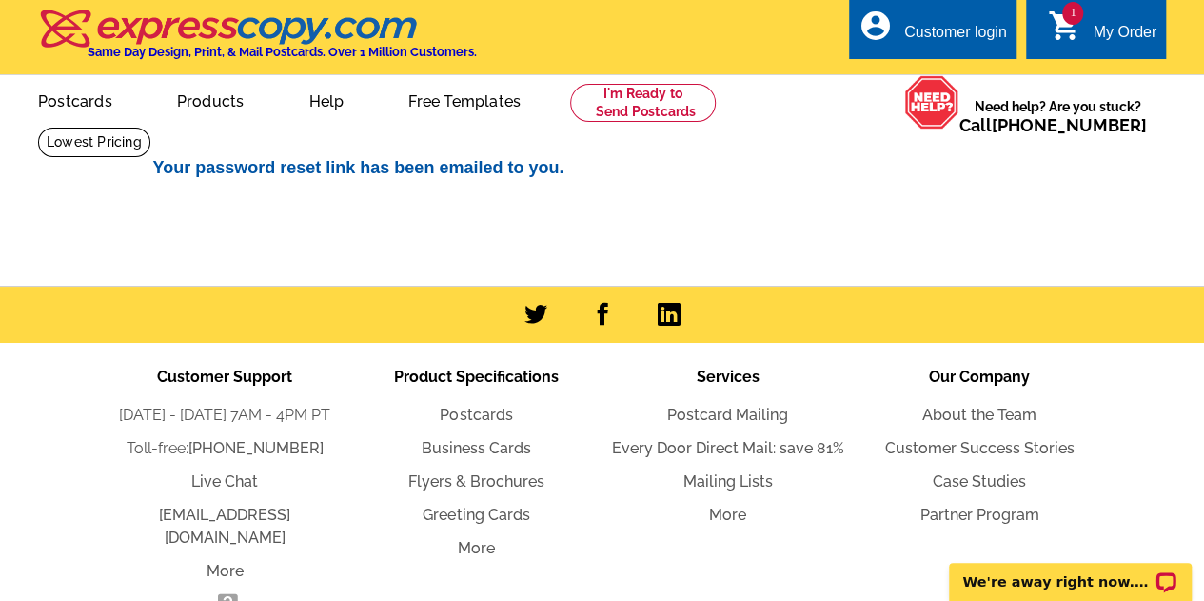
click at [1093, 32] on div "My Order" at bounding box center [1125, 37] width 64 height 27
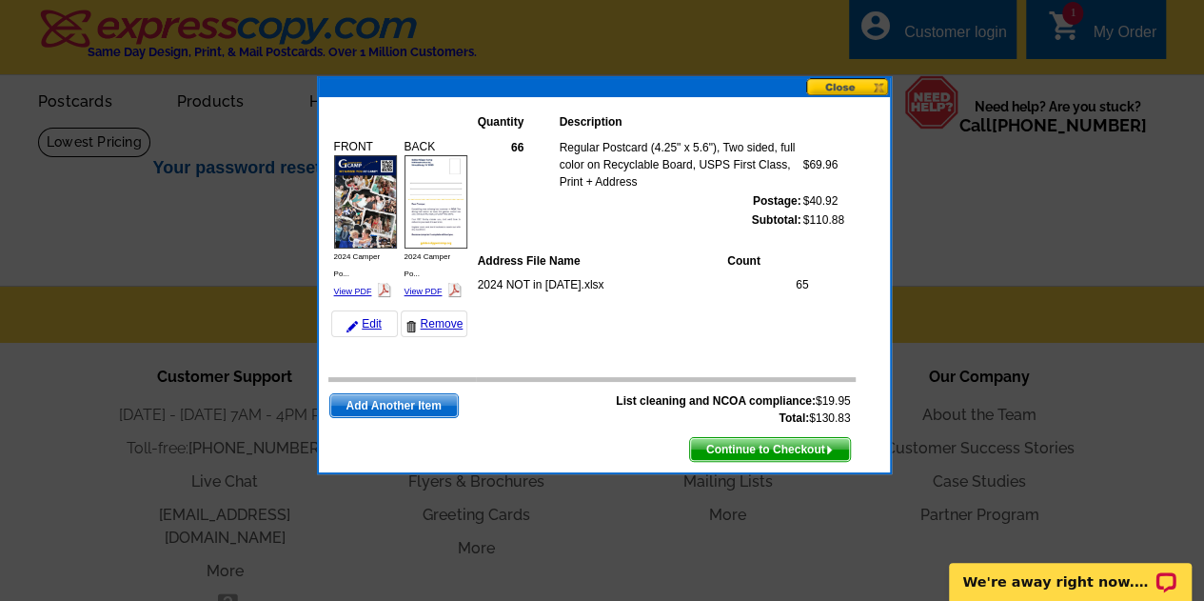
click at [765, 446] on span "Continue to Checkout" at bounding box center [770, 449] width 160 height 23
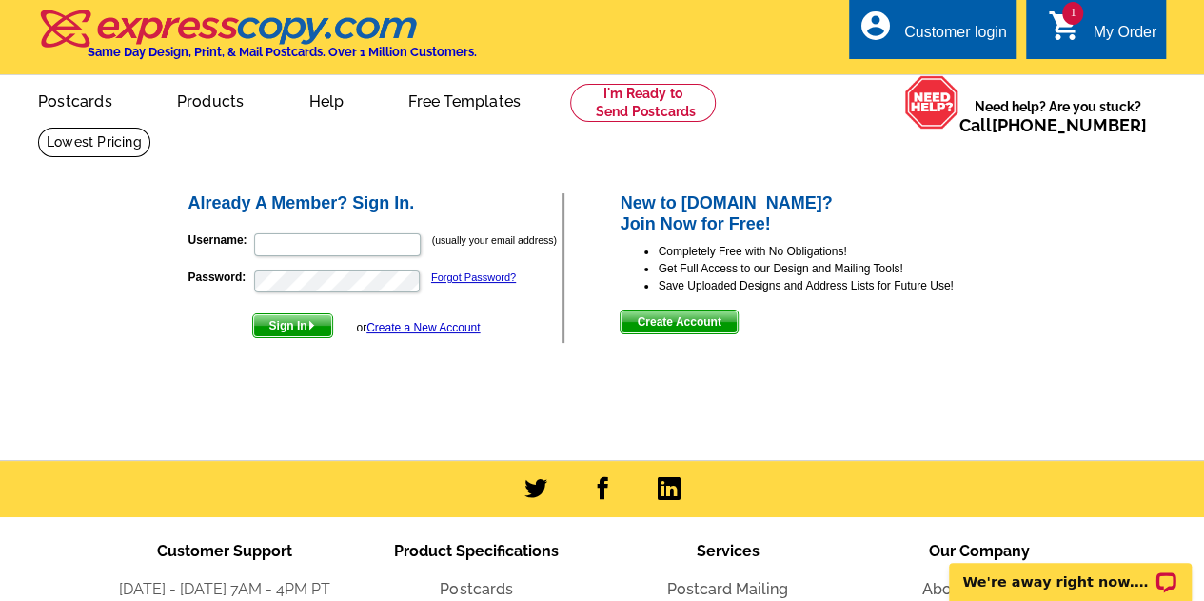
click at [668, 318] on span "Create Account" at bounding box center [679, 321] width 116 height 23
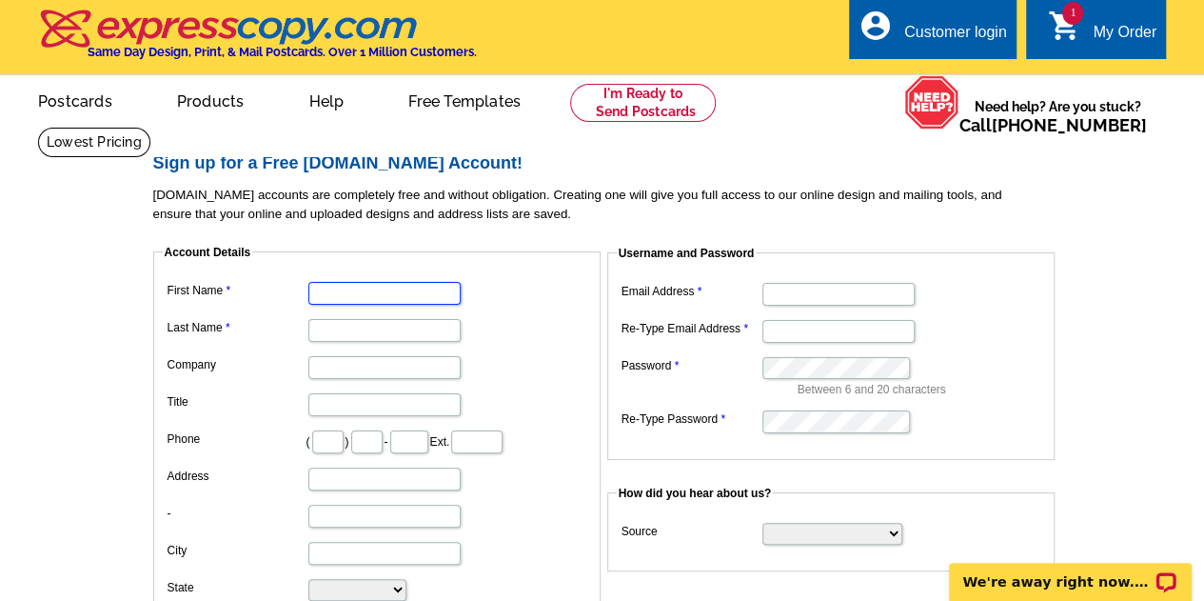
click at [346, 300] on input "First Name" at bounding box center [384, 293] width 152 height 23
type input "[PERSON_NAME]"
type input "610"
type input "952"
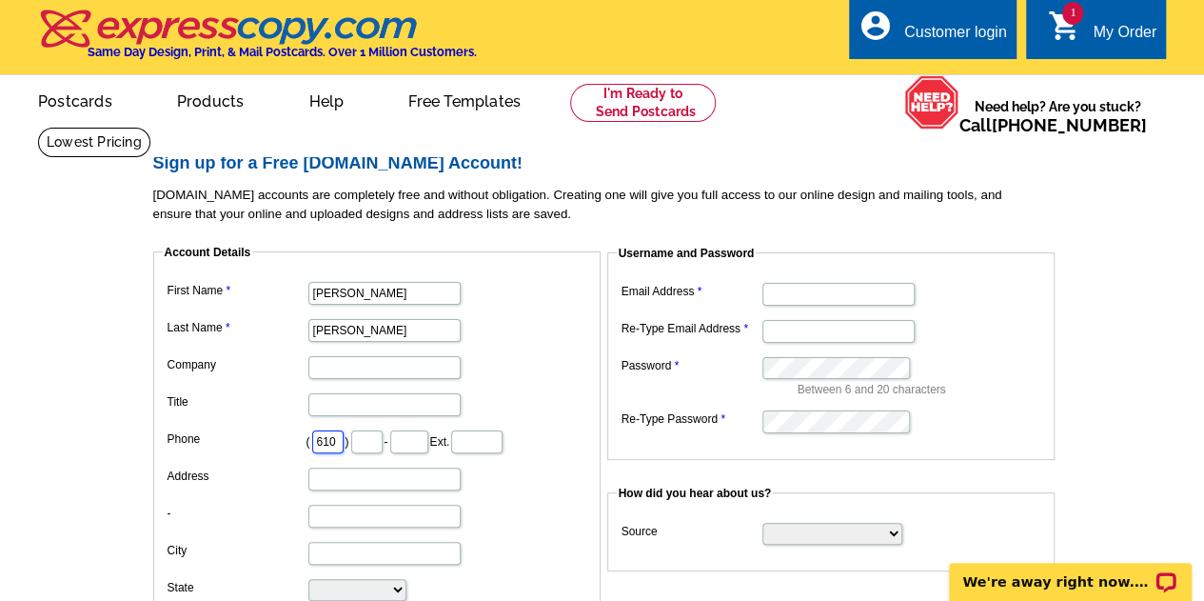
type input "2333"
type input "[STREET_ADDRESS][PERSON_NAME]"
type input "[GEOGRAPHIC_DATA][PERSON_NAME]"
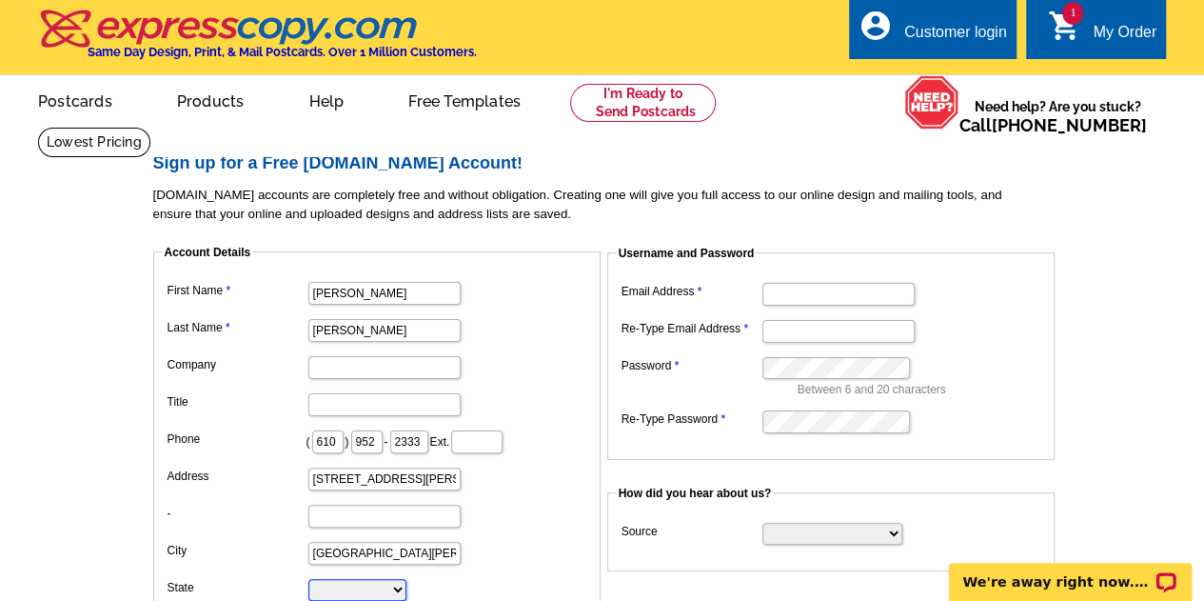
select select "PA"
type input "19380"
type input "[EMAIL_ADDRESS][DOMAIN_NAME]"
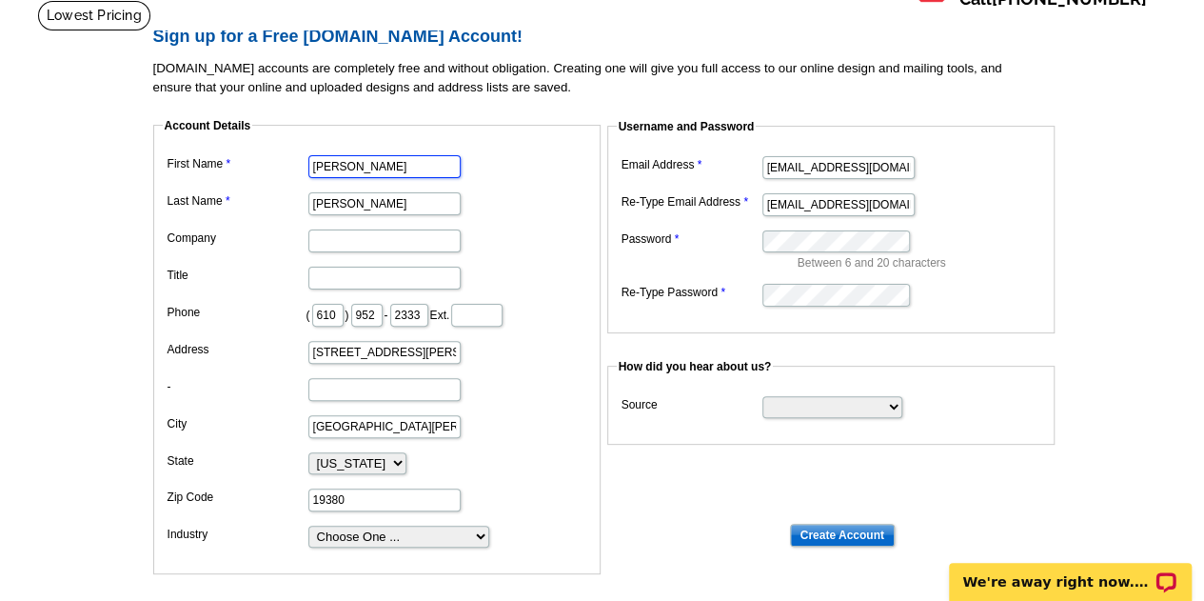
scroll to position [190, 0]
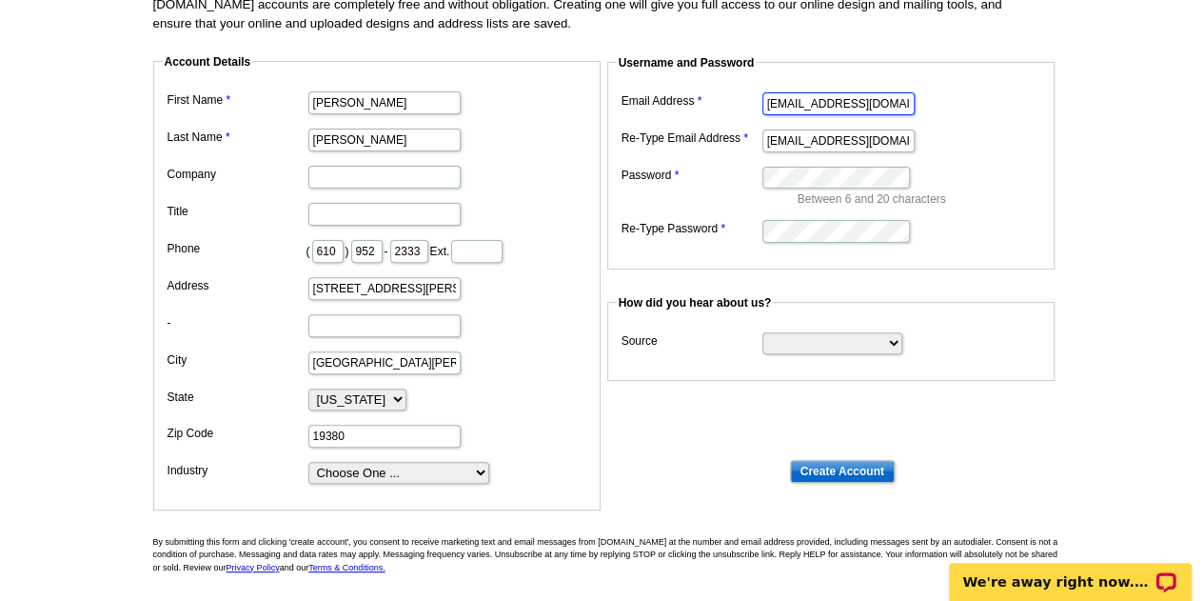
drag, startPoint x: 898, startPoint y: 108, endPoint x: 733, endPoint y: 102, distance: 165.7
click at [731, 103] on dl "Email Address jennscar@hotmail.com Re-Type Email Address jennscar@hotmail.com P…" at bounding box center [831, 166] width 428 height 157
type input "jscarlata@goldenslipper.org"
drag, startPoint x: 896, startPoint y: 129, endPoint x: 878, endPoint y: 132, distance: 17.4
click at [878, 132] on dd "jennscar@hotmail.com" at bounding box center [831, 140] width 428 height 30
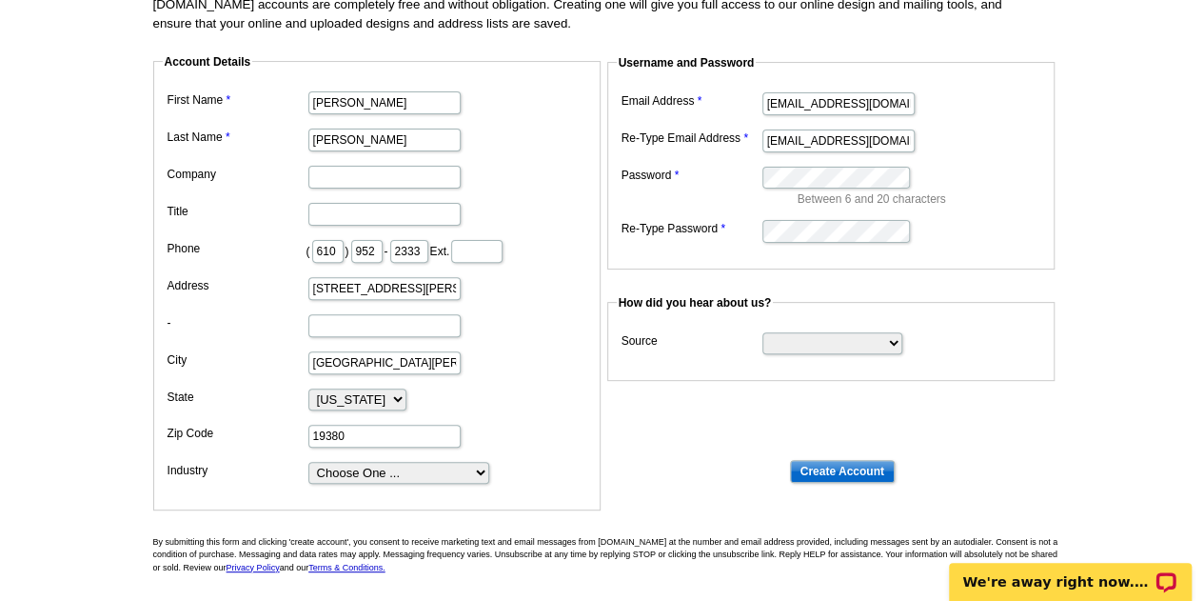
drag, startPoint x: 912, startPoint y: 142, endPoint x: 805, endPoint y: 143, distance: 106.6
click at [805, 143] on dd "jennscar@hotmail.com" at bounding box center [831, 140] width 428 height 30
drag, startPoint x: 888, startPoint y: 143, endPoint x: 759, endPoint y: 132, distance: 129.9
click at [759, 132] on dl "Email Address jscarlata@goldenslipper.org Re-Type Email Address jennscar@hotmai…" at bounding box center [831, 166] width 428 height 157
type input "jscarlata@goldenslipper.org"
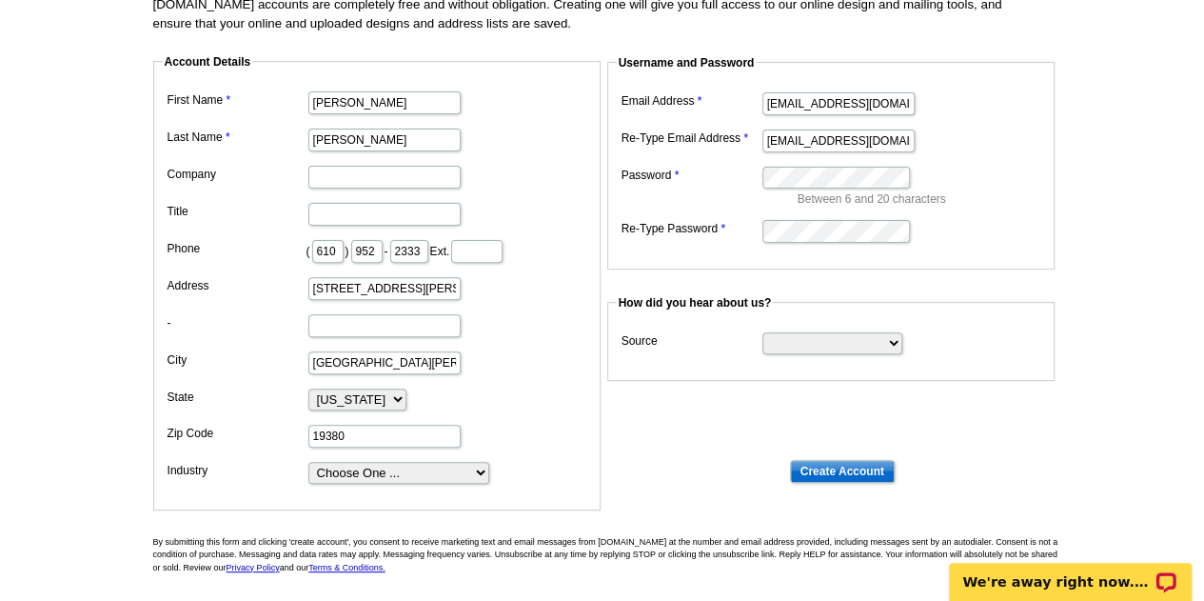
click at [975, 162] on dd "Between 6 and 20 characters" at bounding box center [831, 185] width 428 height 46
click at [836, 469] on input "Create Account" at bounding box center [842, 471] width 105 height 23
